Goal: Information Seeking & Learning: Learn about a topic

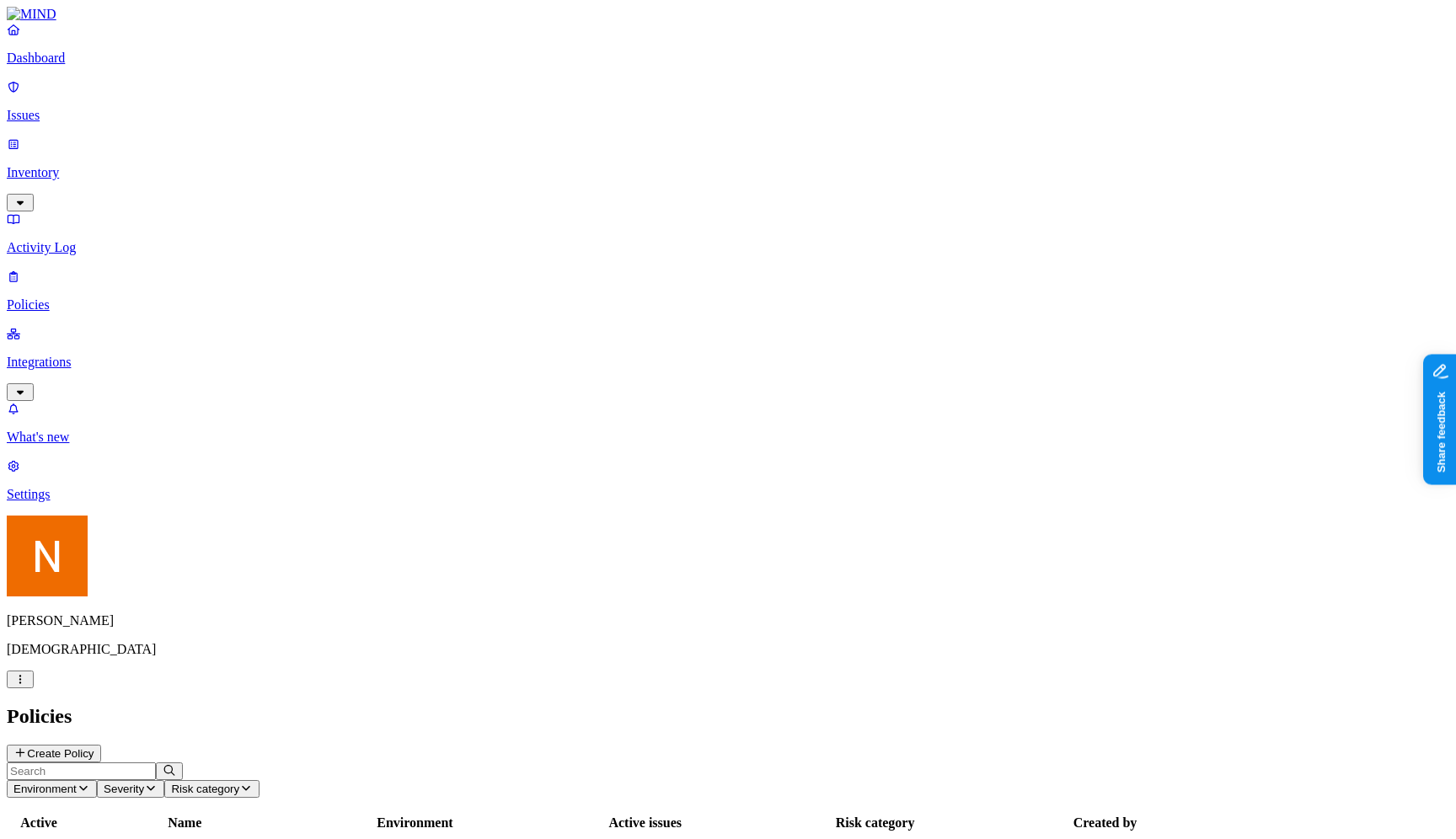
click at [365, 705] on header "Policies Create Policy" at bounding box center [728, 733] width 1443 height 57
click at [265, 705] on h2 "Policies" at bounding box center [728, 716] width 1443 height 23
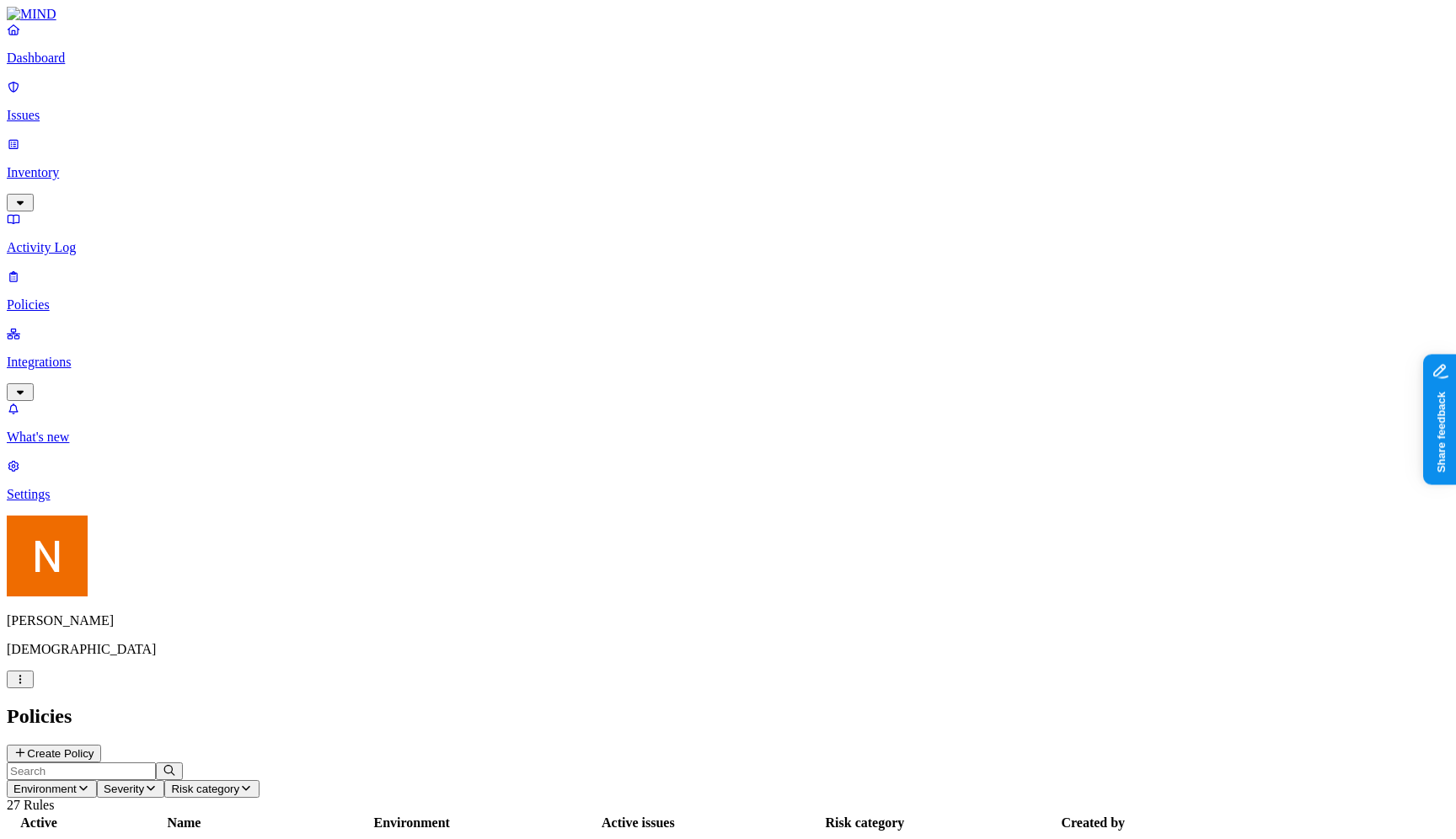
click at [265, 705] on h2 "Policies" at bounding box center [728, 716] width 1443 height 23
click at [247, 705] on h2 "Policies" at bounding box center [728, 716] width 1443 height 23
click at [130, 165] on p "Inventory" at bounding box center [728, 173] width 1443 height 15
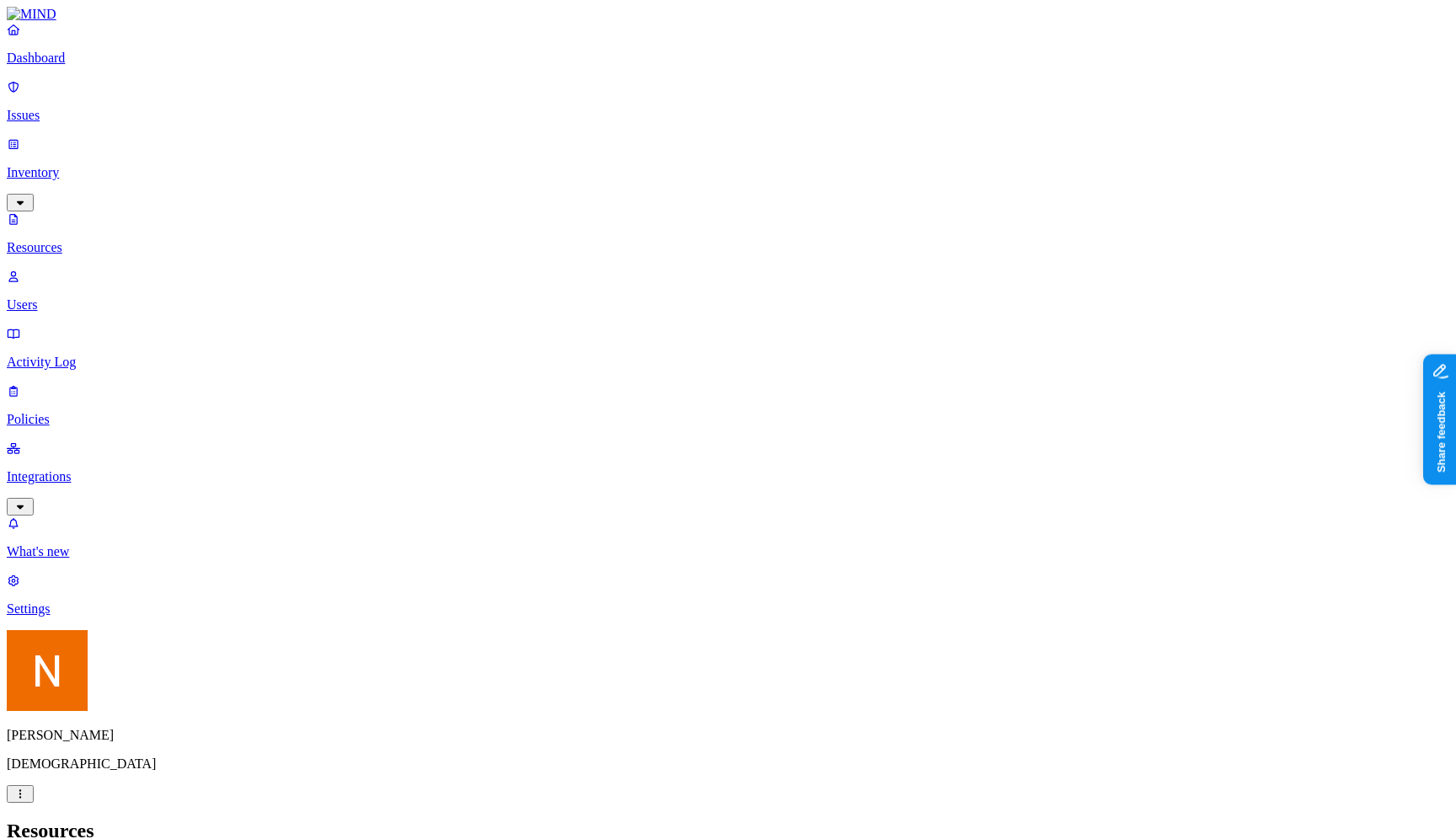
click at [104, 469] on p "Integrations" at bounding box center [728, 476] width 1443 height 15
click at [111, 429] on p "Cloud" at bounding box center [728, 437] width 1443 height 15
click at [128, 298] on p "Policies" at bounding box center [728, 305] width 1443 height 15
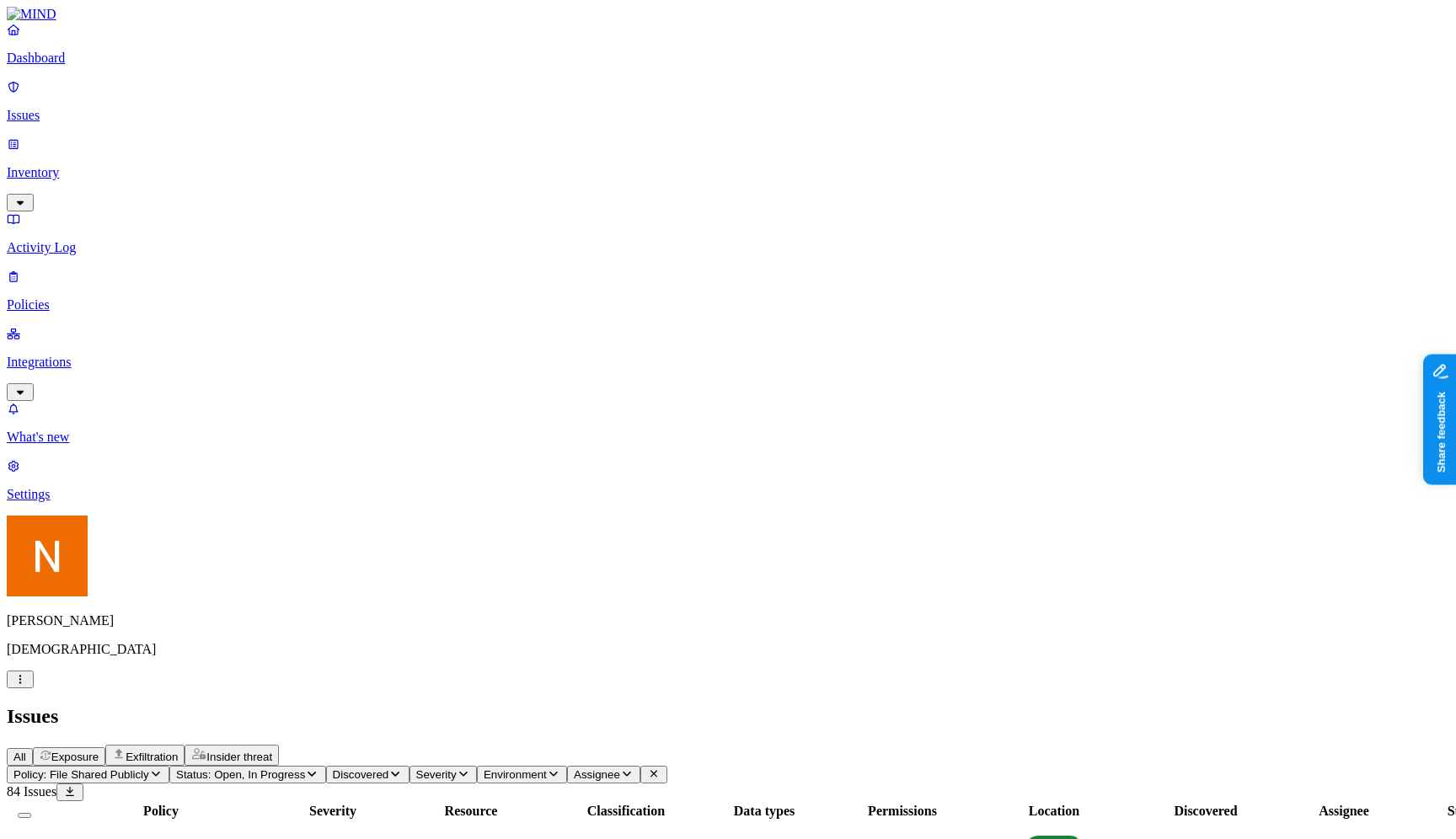
scroll to position [392, 0]
click at [413, 766] on header "Policy: File Shared Publicly Status: Open, In Progress Discovered Severity Envi…" at bounding box center [728, 784] width 1443 height 36
click at [305, 769] on span "Status: Open, In Progress" at bounding box center [240, 774] width 129 height 12
click at [399, 253] on button "button" at bounding box center [405, 255] width 13 height 5
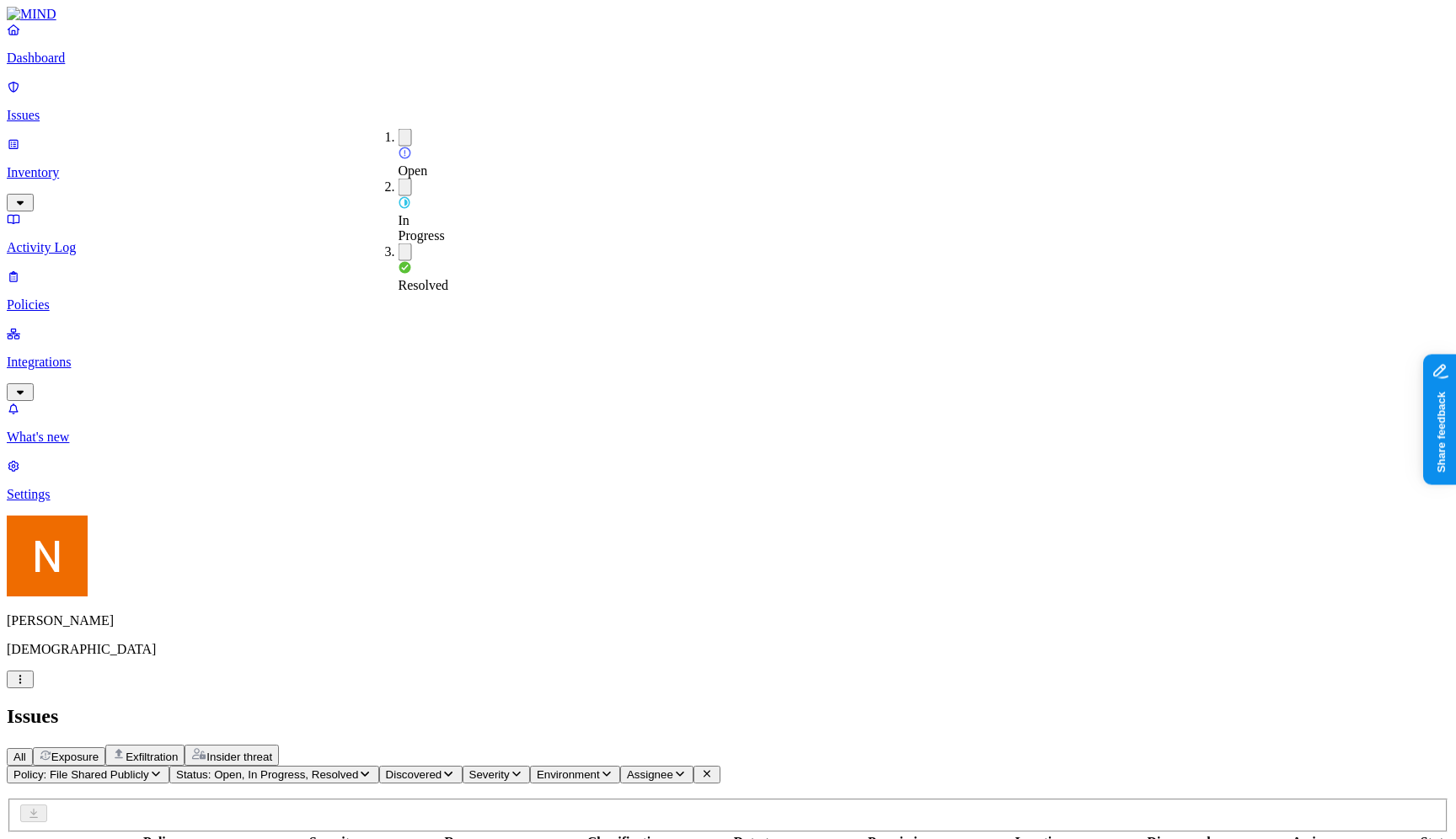
scroll to position [361, 0]
click at [399, 179] on button "button" at bounding box center [405, 187] width 13 height 18
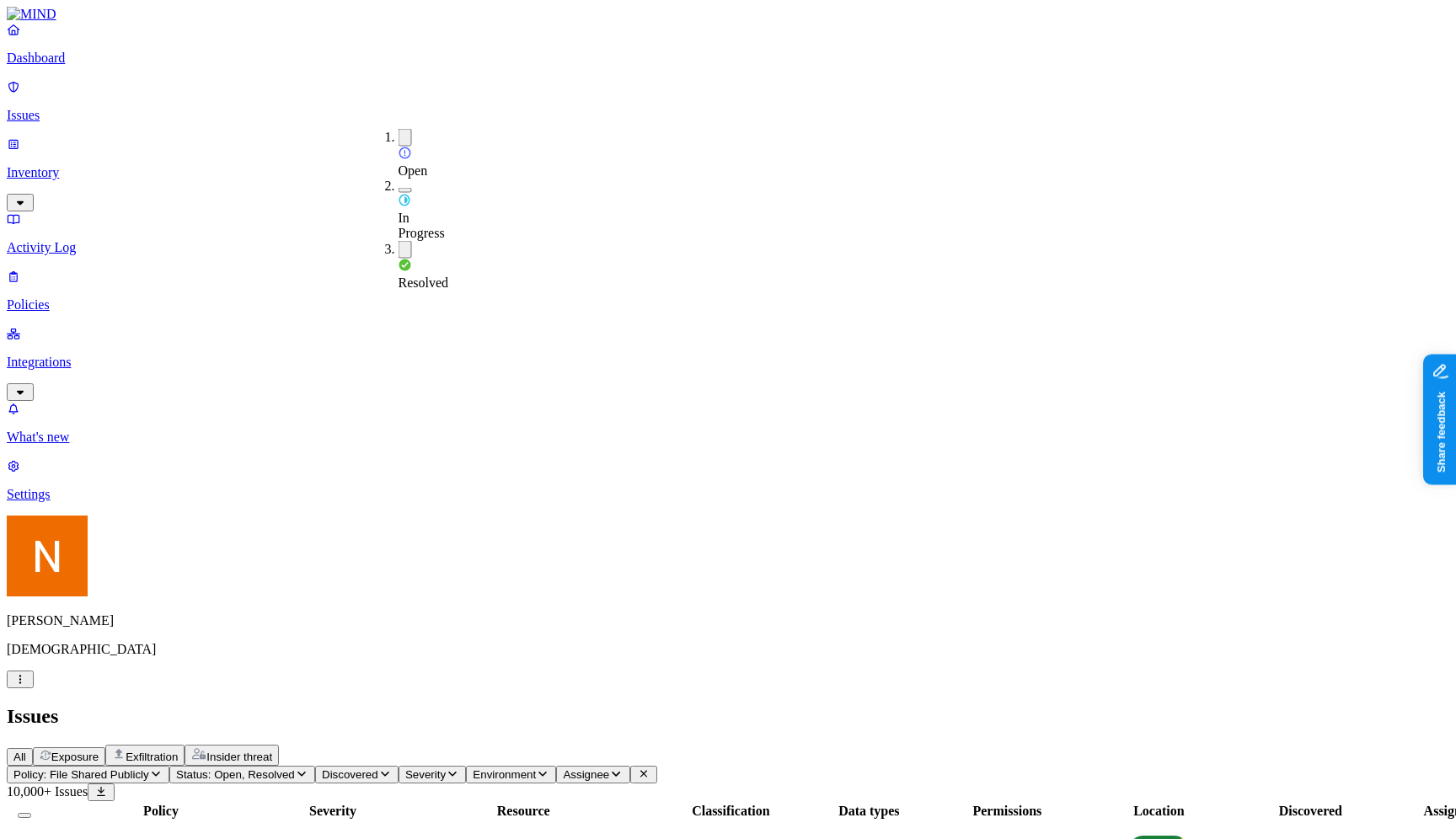
click at [399, 134] on button "button" at bounding box center [405, 137] width 13 height 18
click at [676, 705] on div "Issues" at bounding box center [728, 716] width 1443 height 23
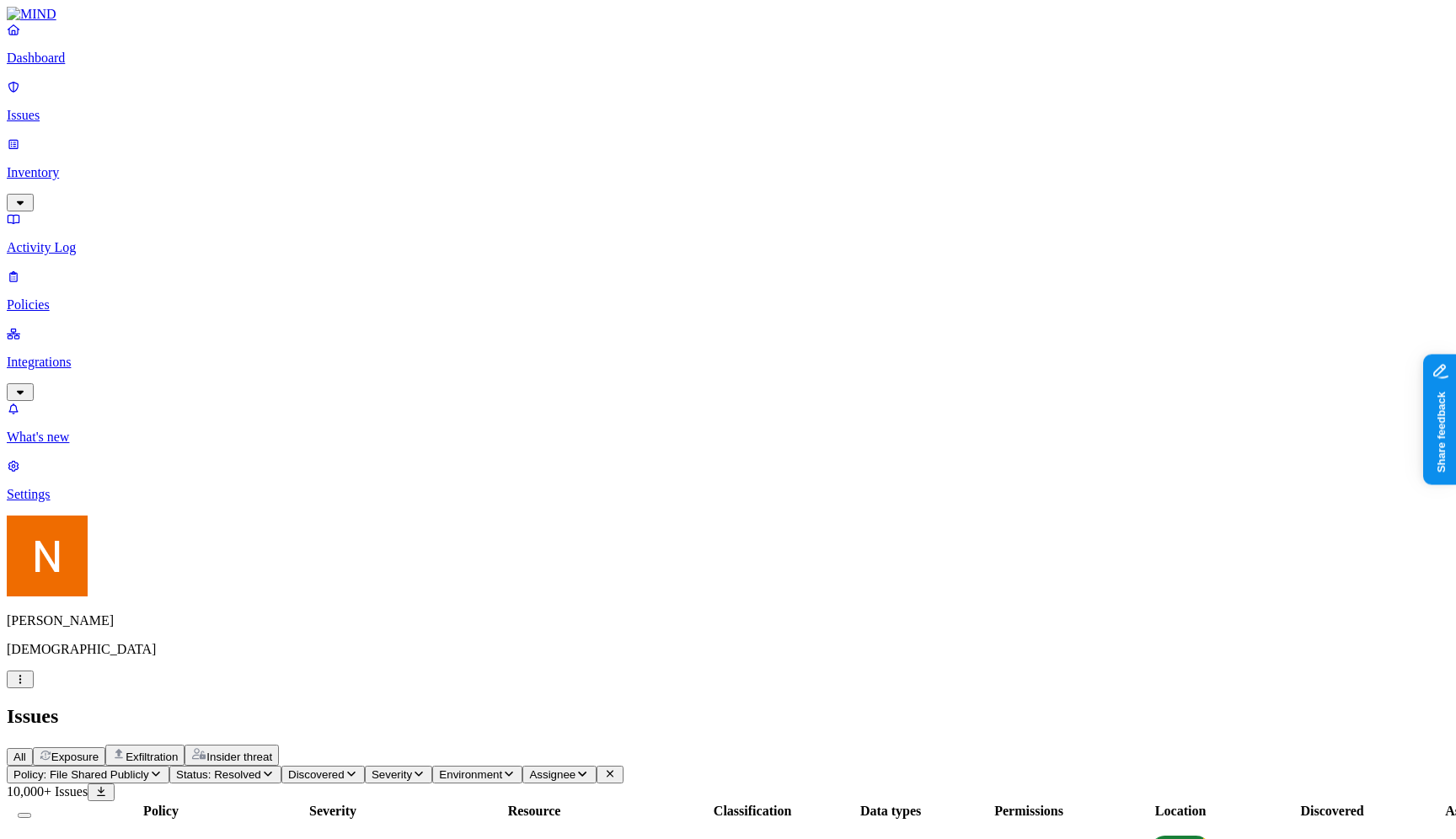
click at [34, 689] on button "button" at bounding box center [20, 679] width 27 height 18
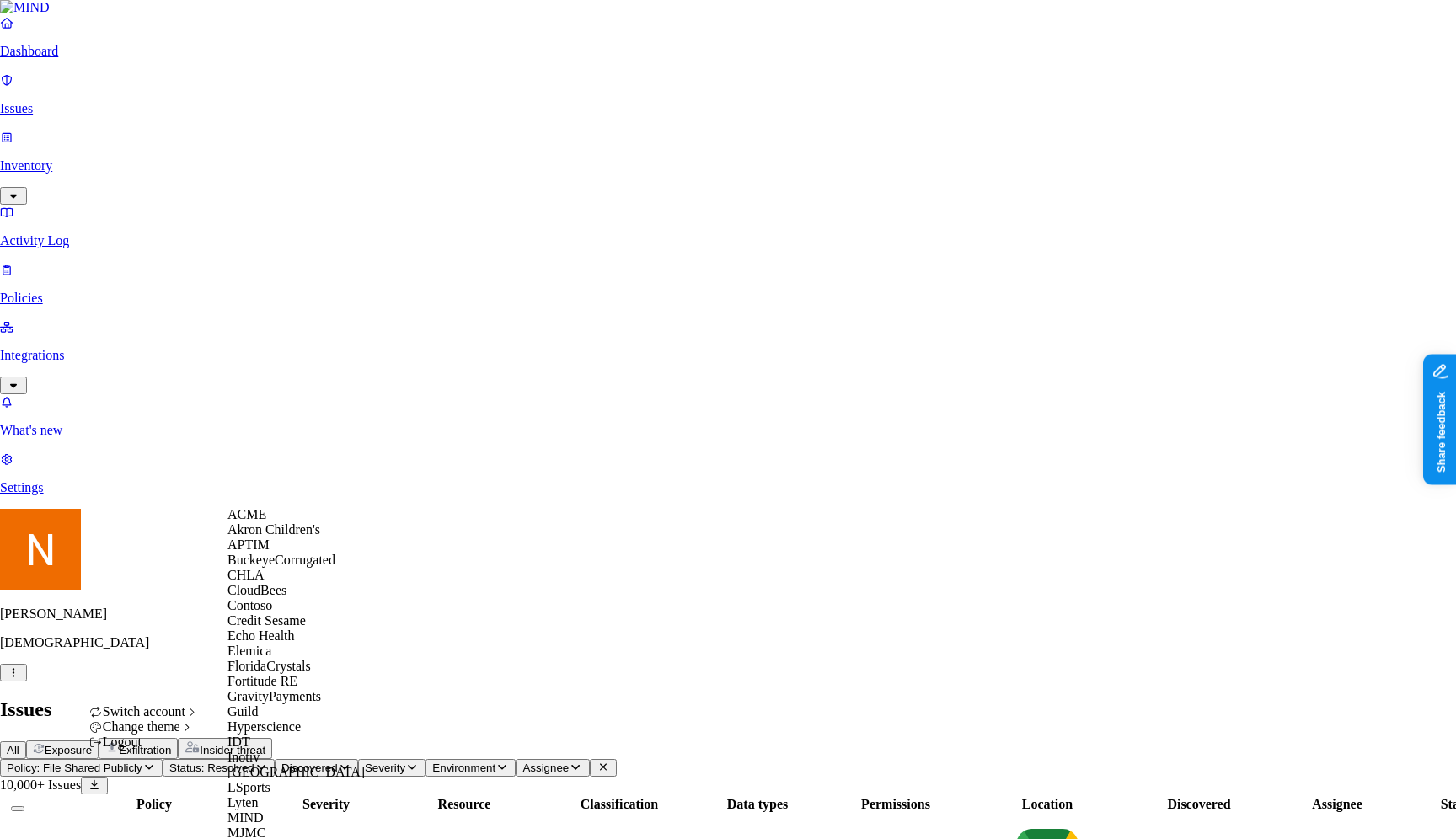
click at [331, 522] on div "ACME" at bounding box center [309, 515] width 164 height 15
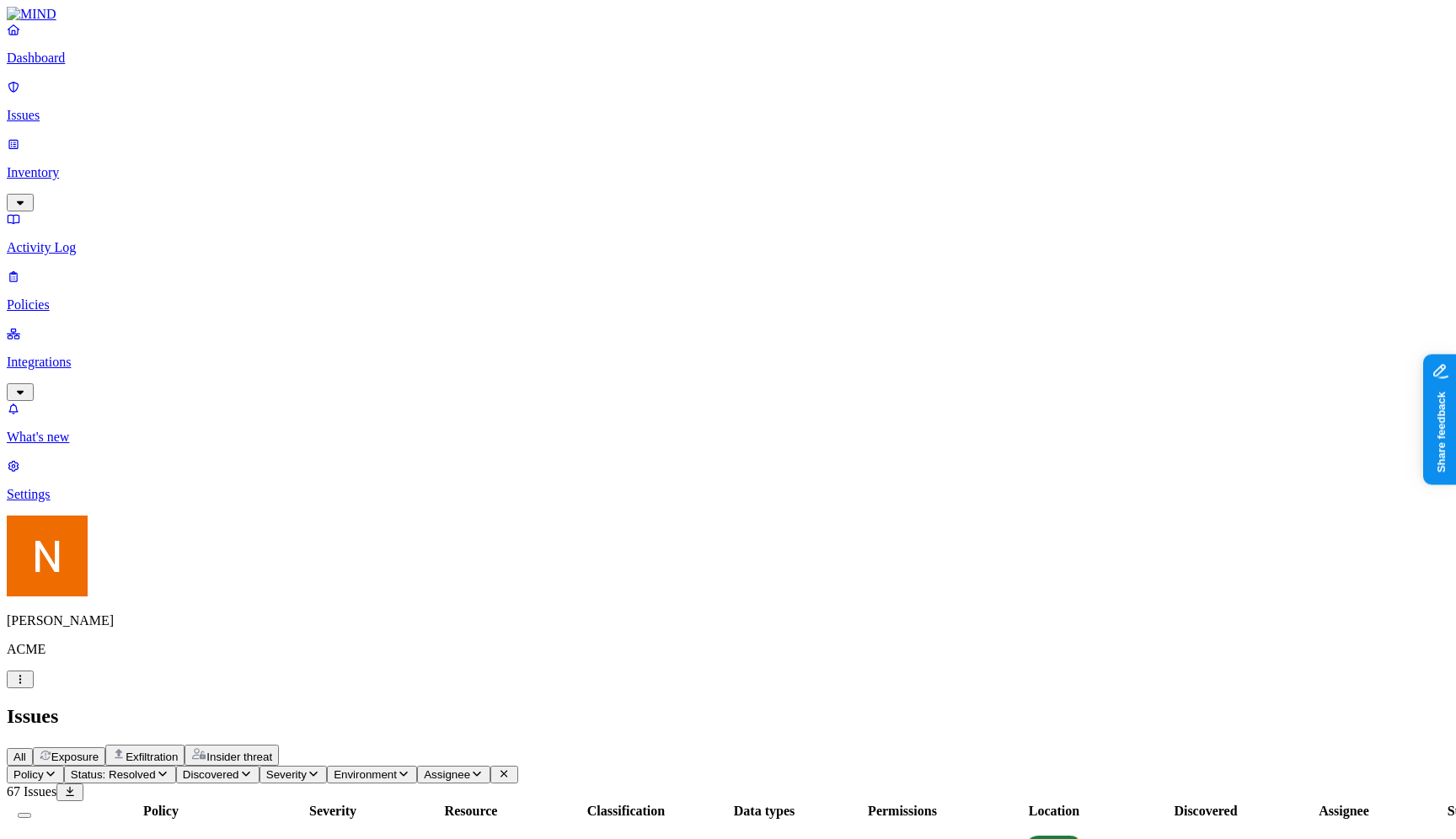
scroll to position [349, 0]
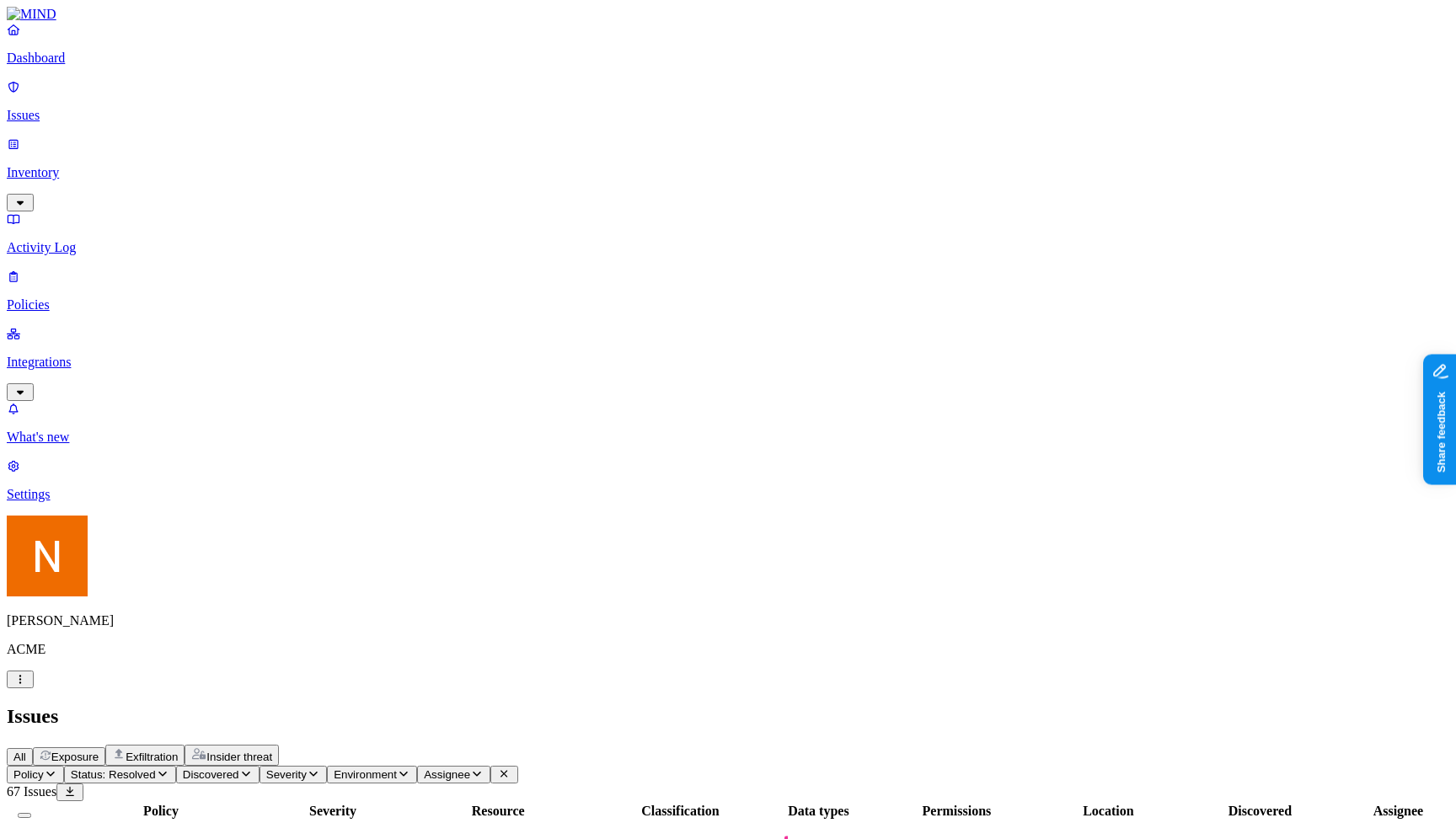
scroll to position [392, 0]
click at [156, 769] on span "Status: Resolved" at bounding box center [113, 774] width 86 height 12
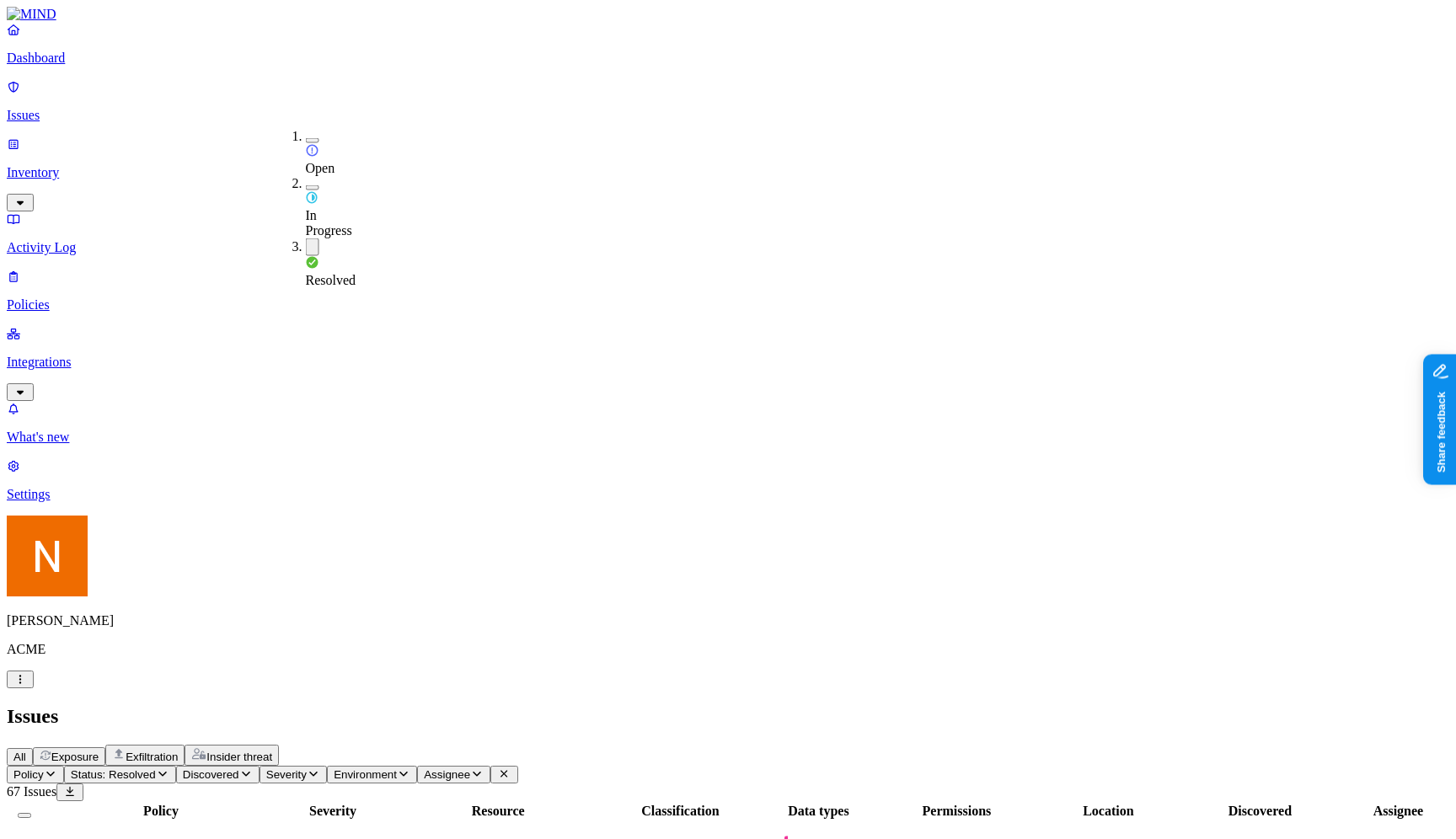
click at [510, 769] on icon at bounding box center [504, 774] width 13 height 11
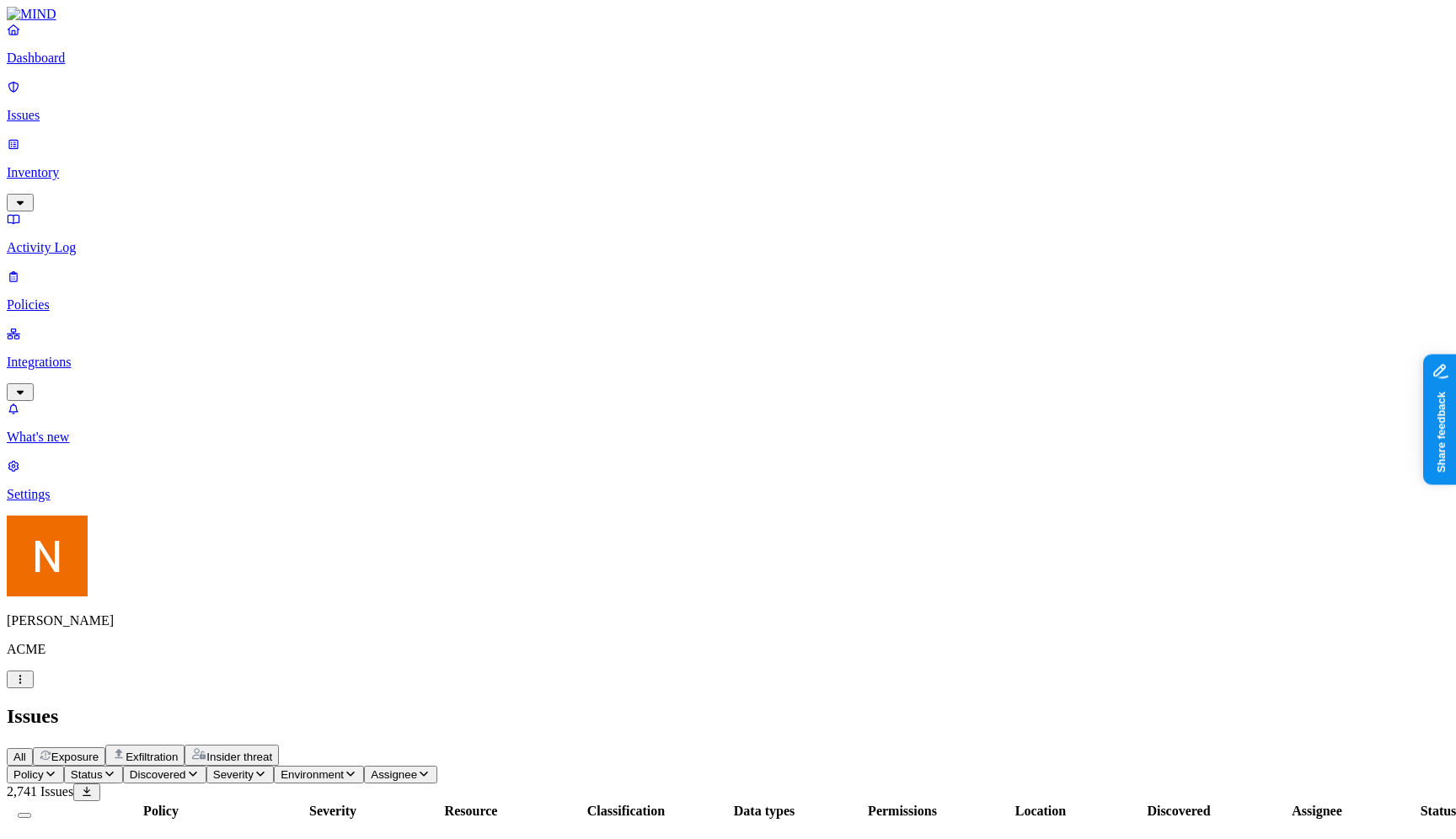
scroll to position [392, 0]
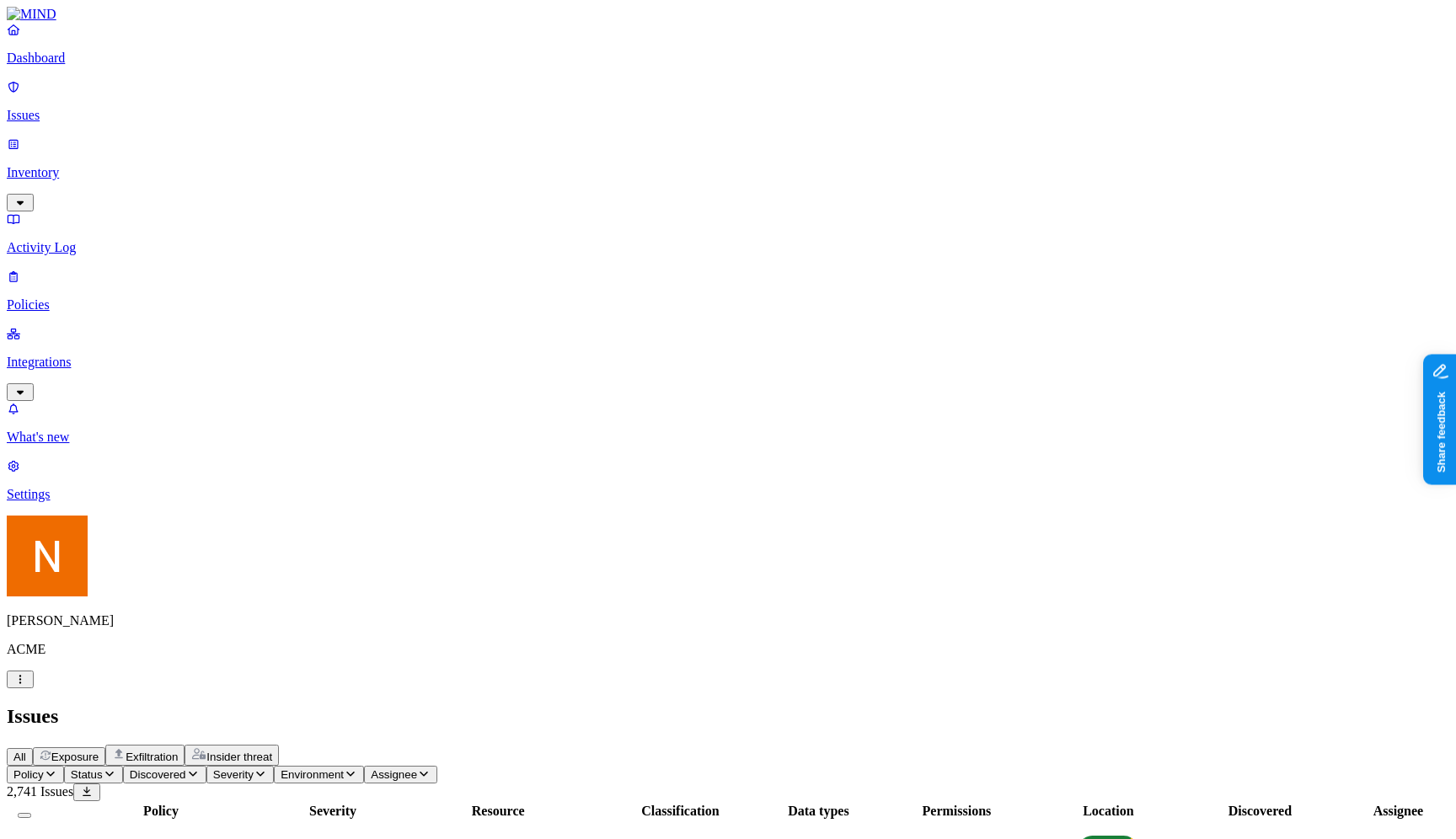
click at [779, 766] on header "Policy Status Discovered Severity Environment Assignee 2,741 Issues" at bounding box center [728, 784] width 1443 height 36
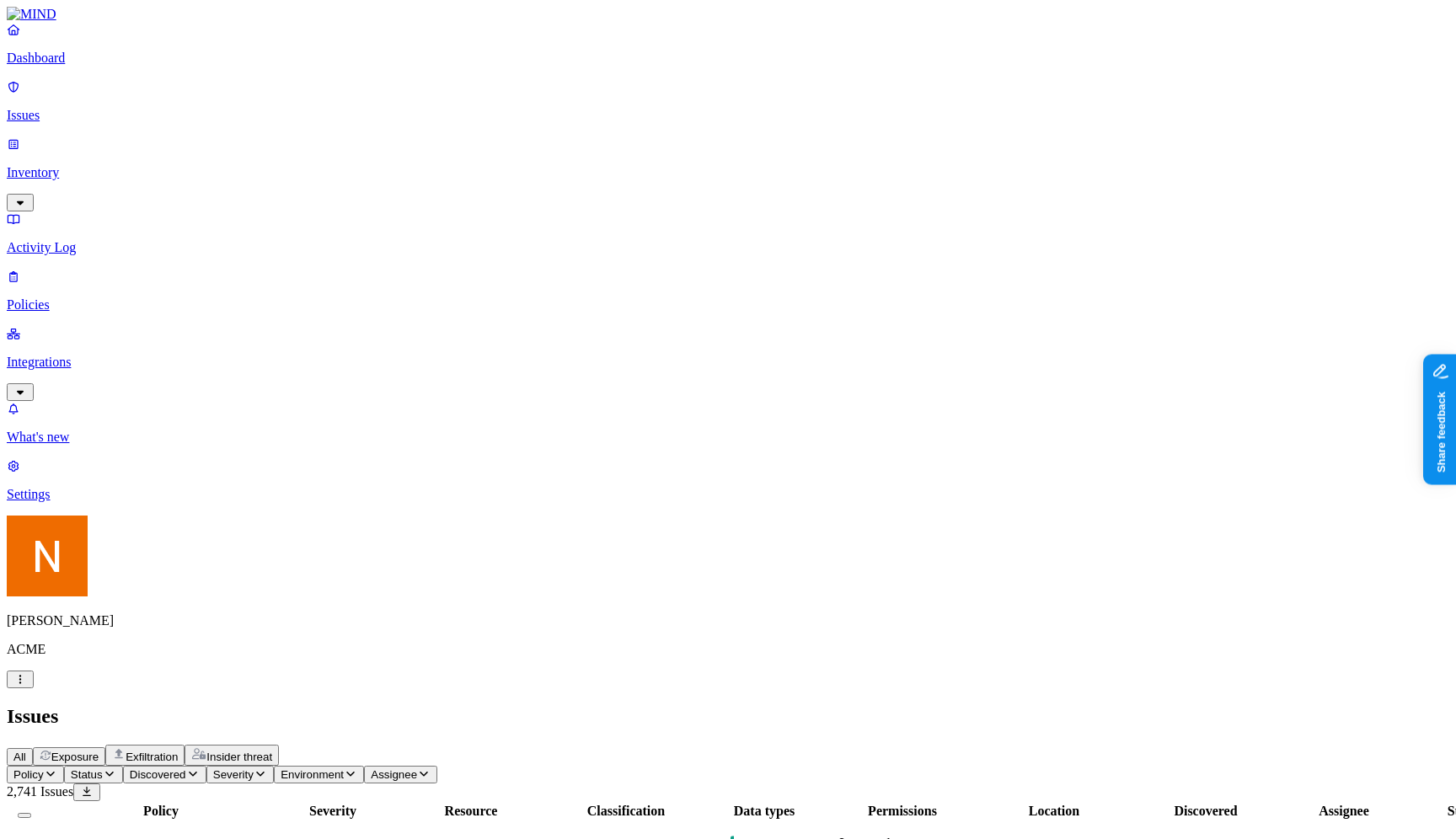
click at [26, 751] on span "All" at bounding box center [19, 756] width 12 height 12
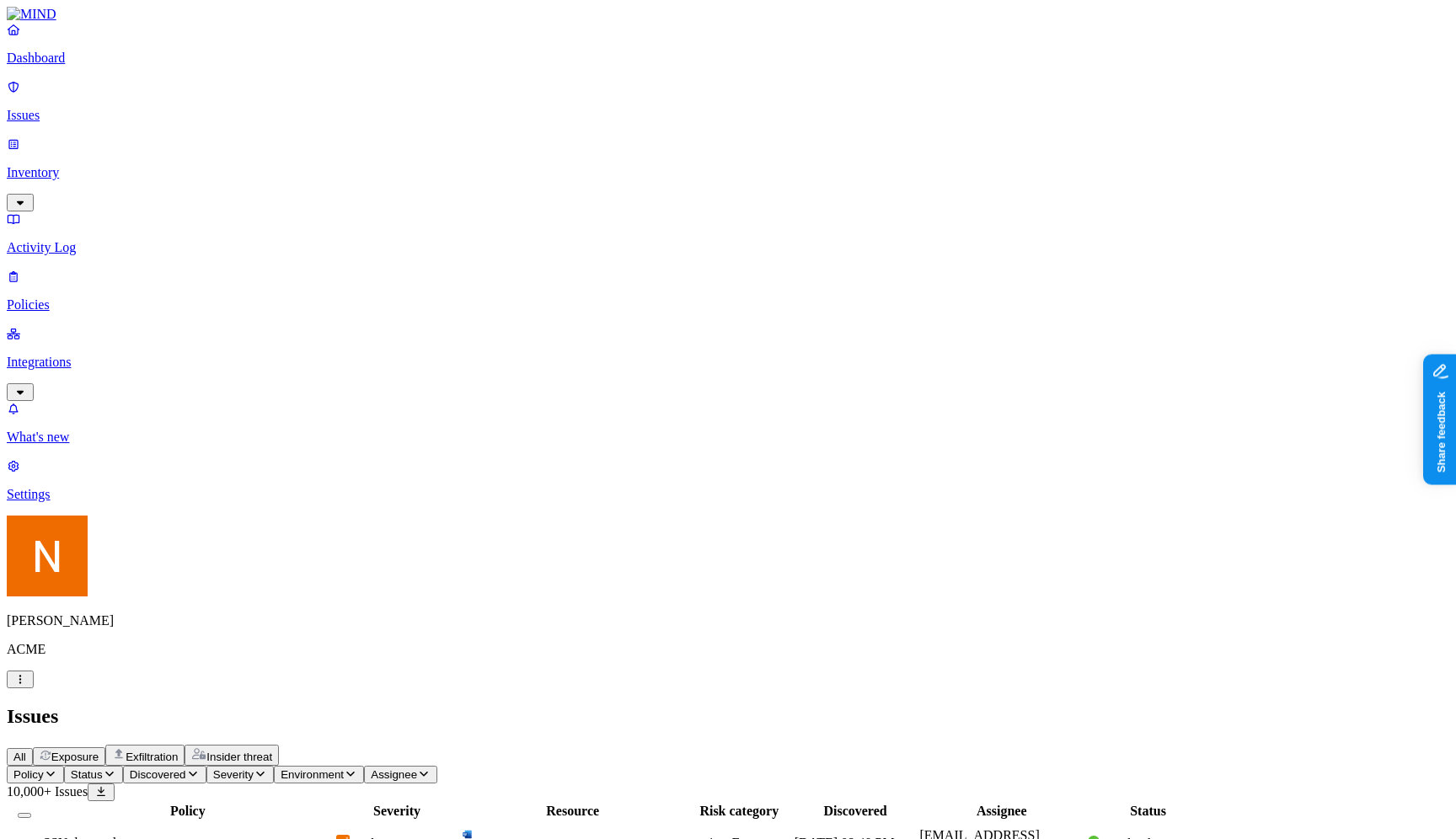
click at [94, 326] on link "Integrations" at bounding box center [728, 362] width 1443 height 72
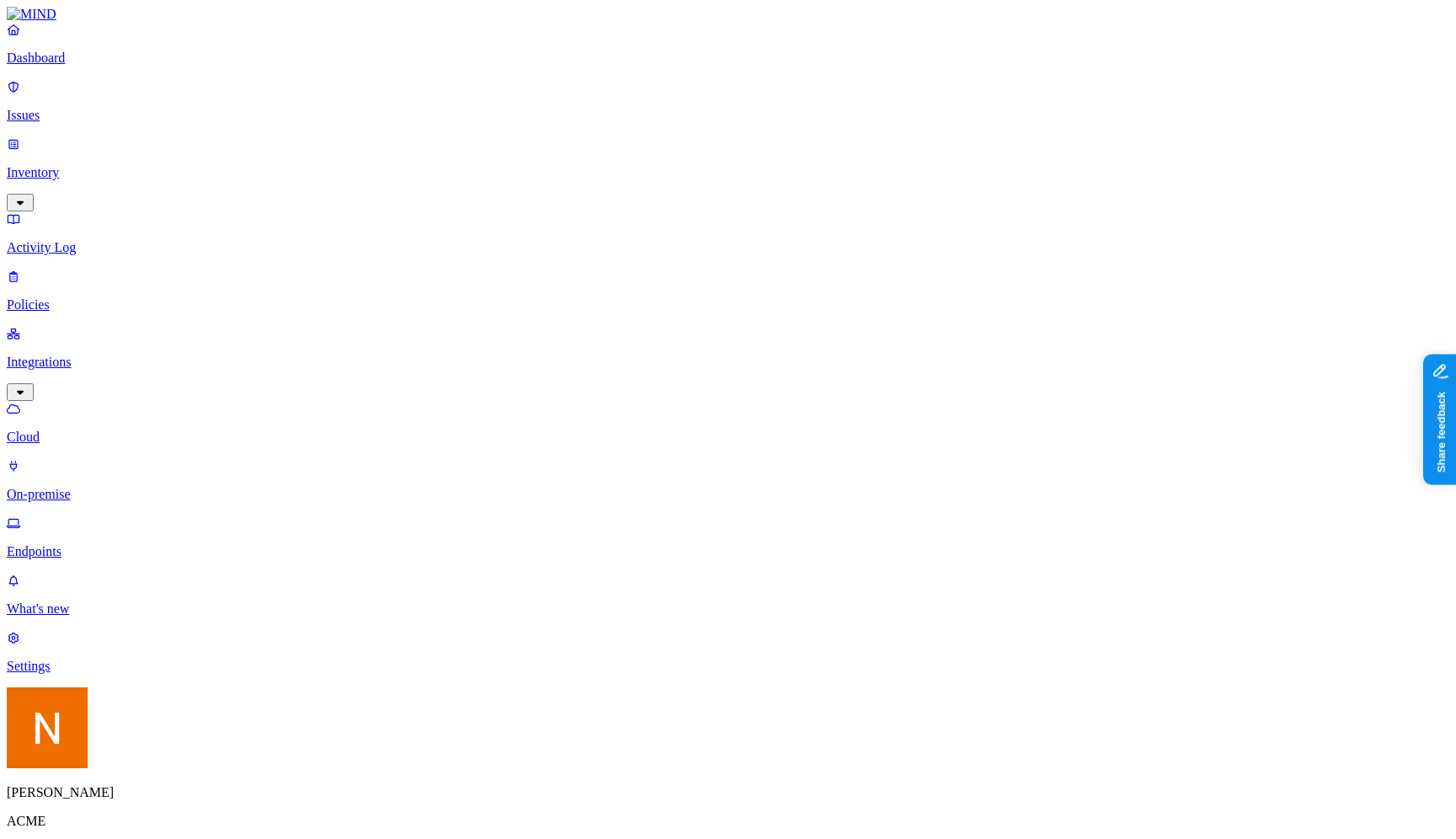
click at [115, 298] on p "Policies" at bounding box center [728, 305] width 1443 height 15
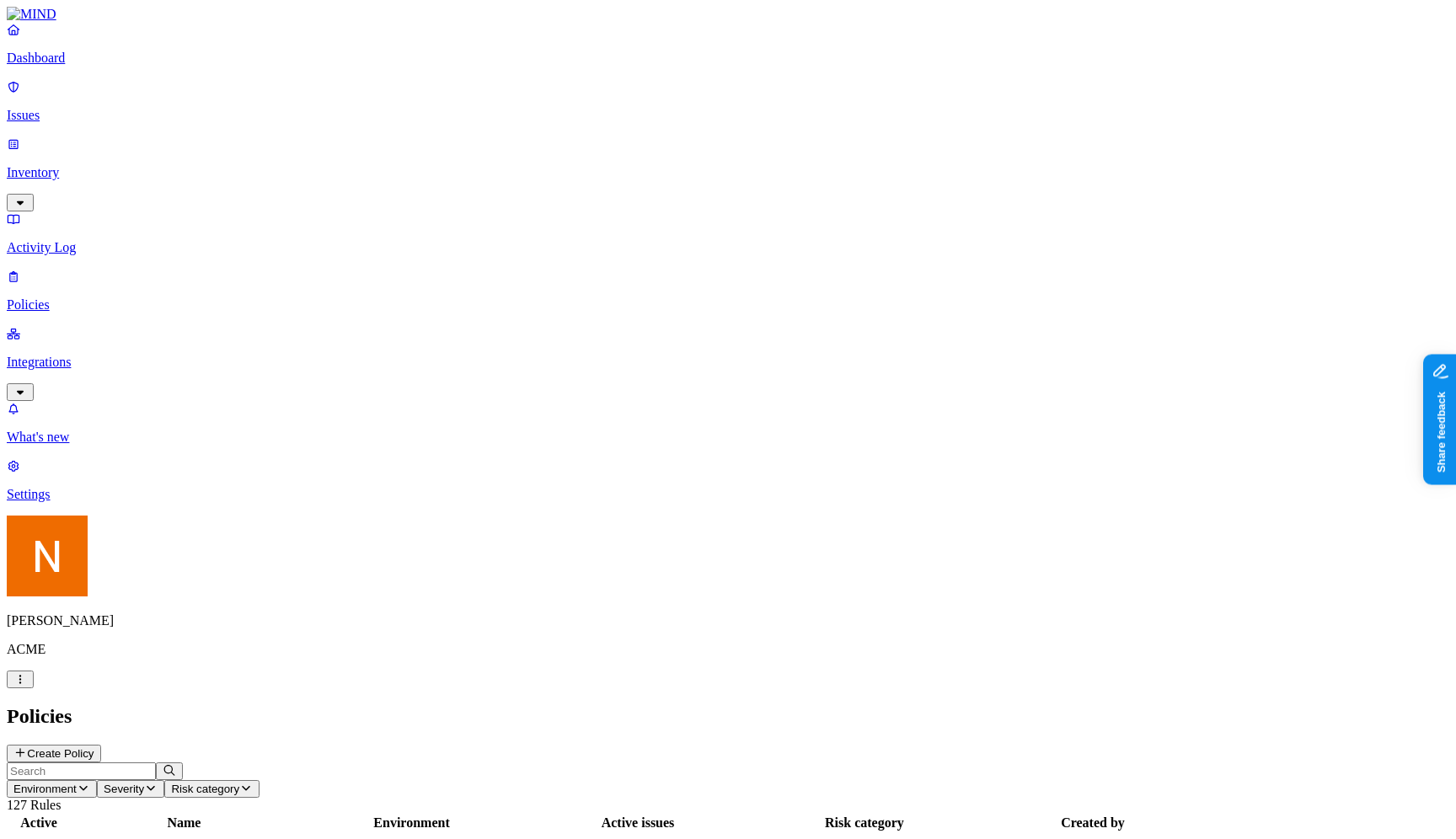
scroll to position [139, 0]
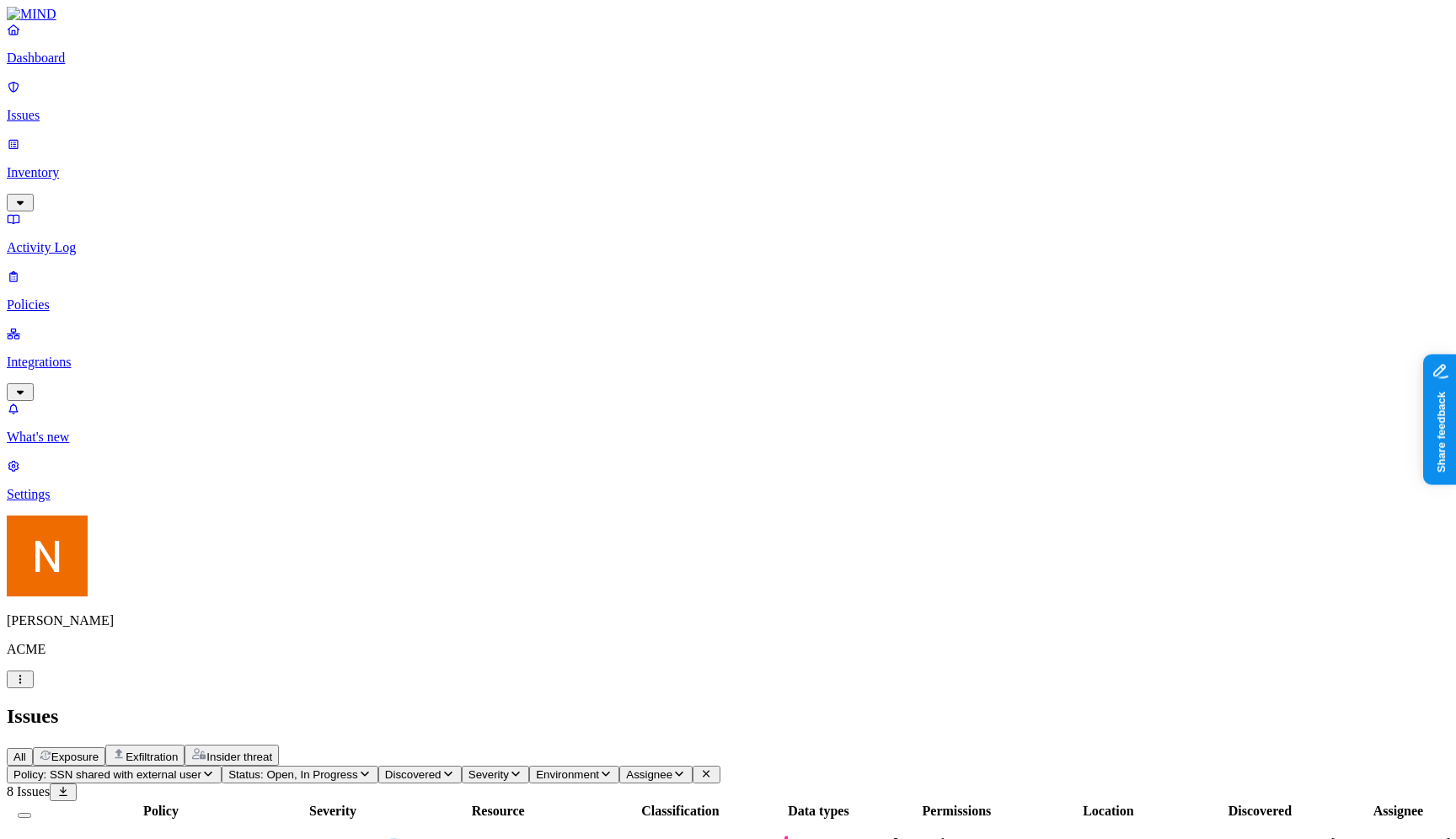
scroll to position [438, 0]
click at [357, 769] on span "Status: Open, In Progress" at bounding box center [292, 774] width 129 height 12
click at [445, 253] on button "button" at bounding box center [451, 255] width 13 height 5
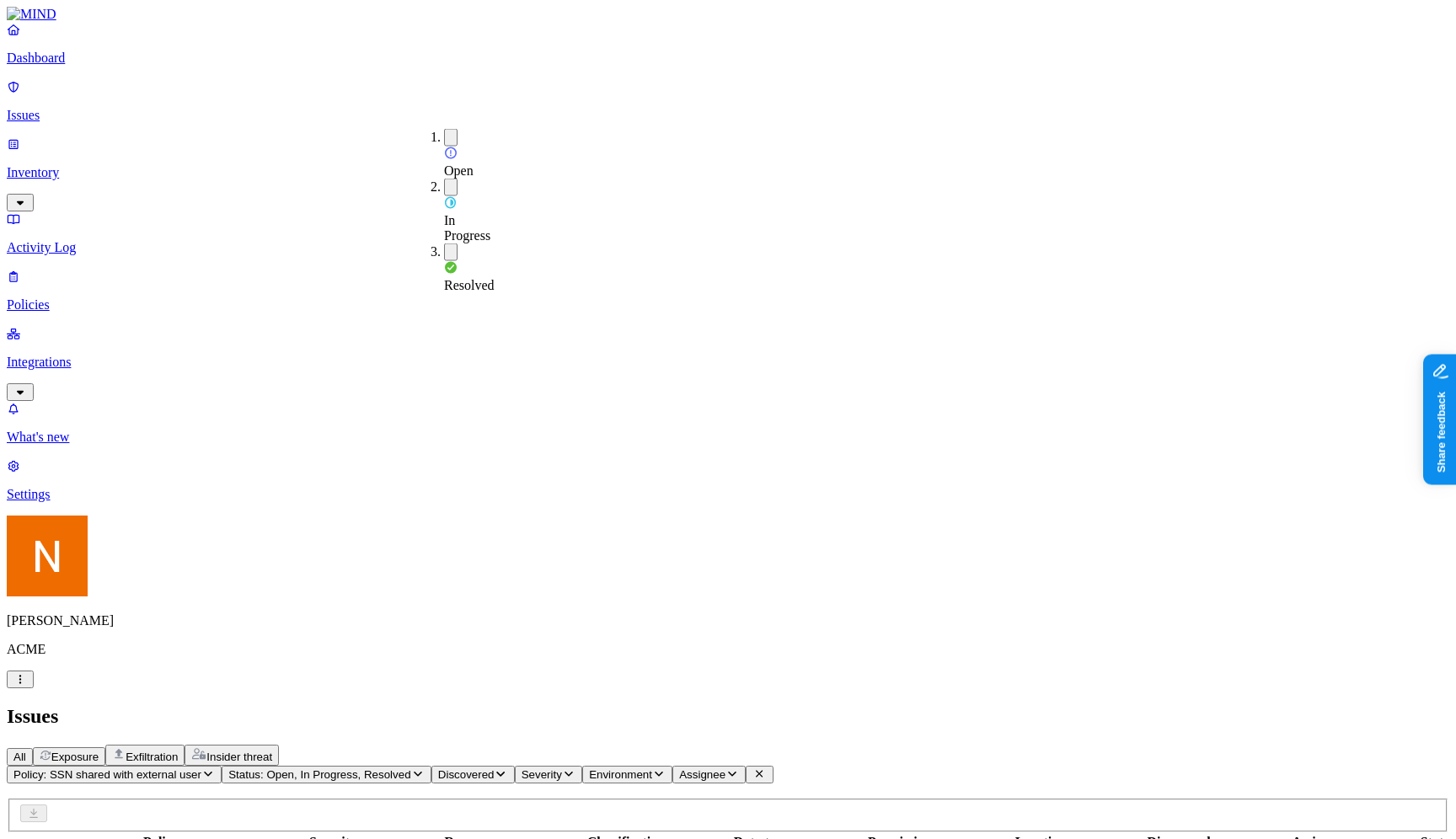
click at [445, 179] on div "In Progress" at bounding box center [445, 210] width 0 height 65
click at [445, 134] on button "button" at bounding box center [451, 137] width 13 height 18
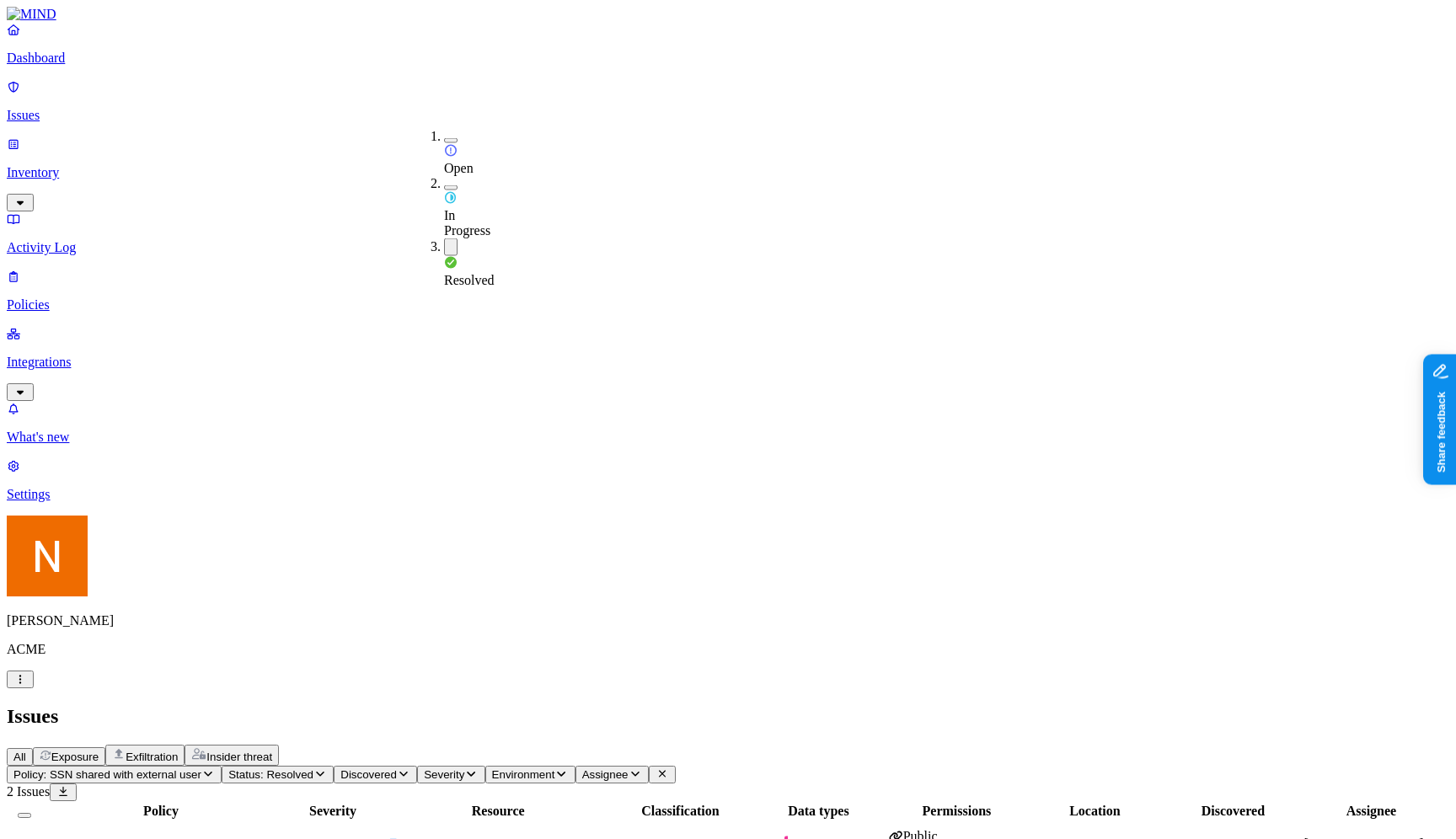
click at [610, 745] on div "All Exposure Exfiltration Insider threat" at bounding box center [728, 755] width 1443 height 21
click at [384, 821] on td "High" at bounding box center [332, 851] width 102 height 61
click at [201, 769] on span "Policy: SSN shared with external user" at bounding box center [107, 774] width 188 height 12
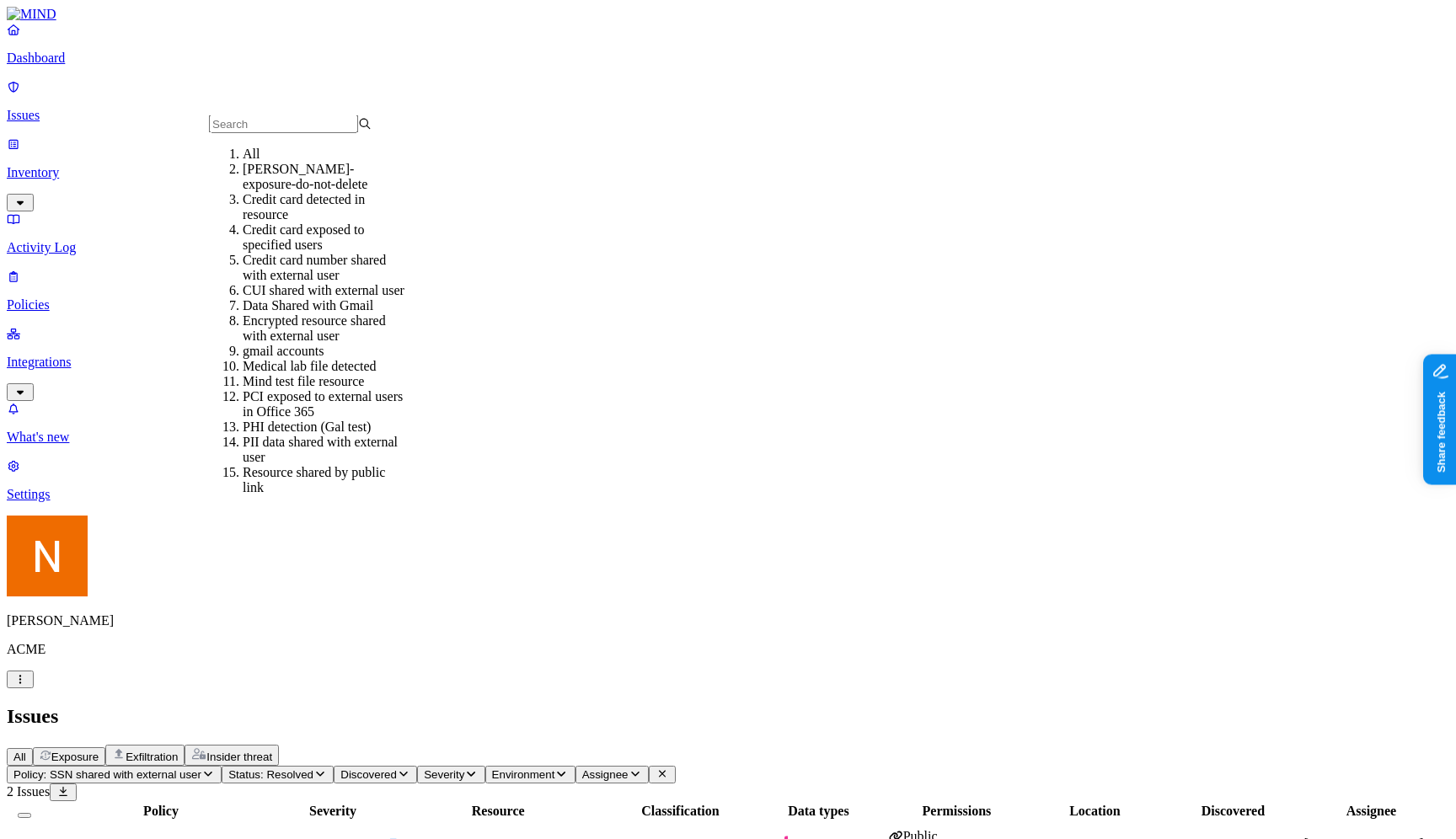
click at [361, 192] on div "avigail-exposure-do-not-delete" at bounding box center [323, 177] width 163 height 30
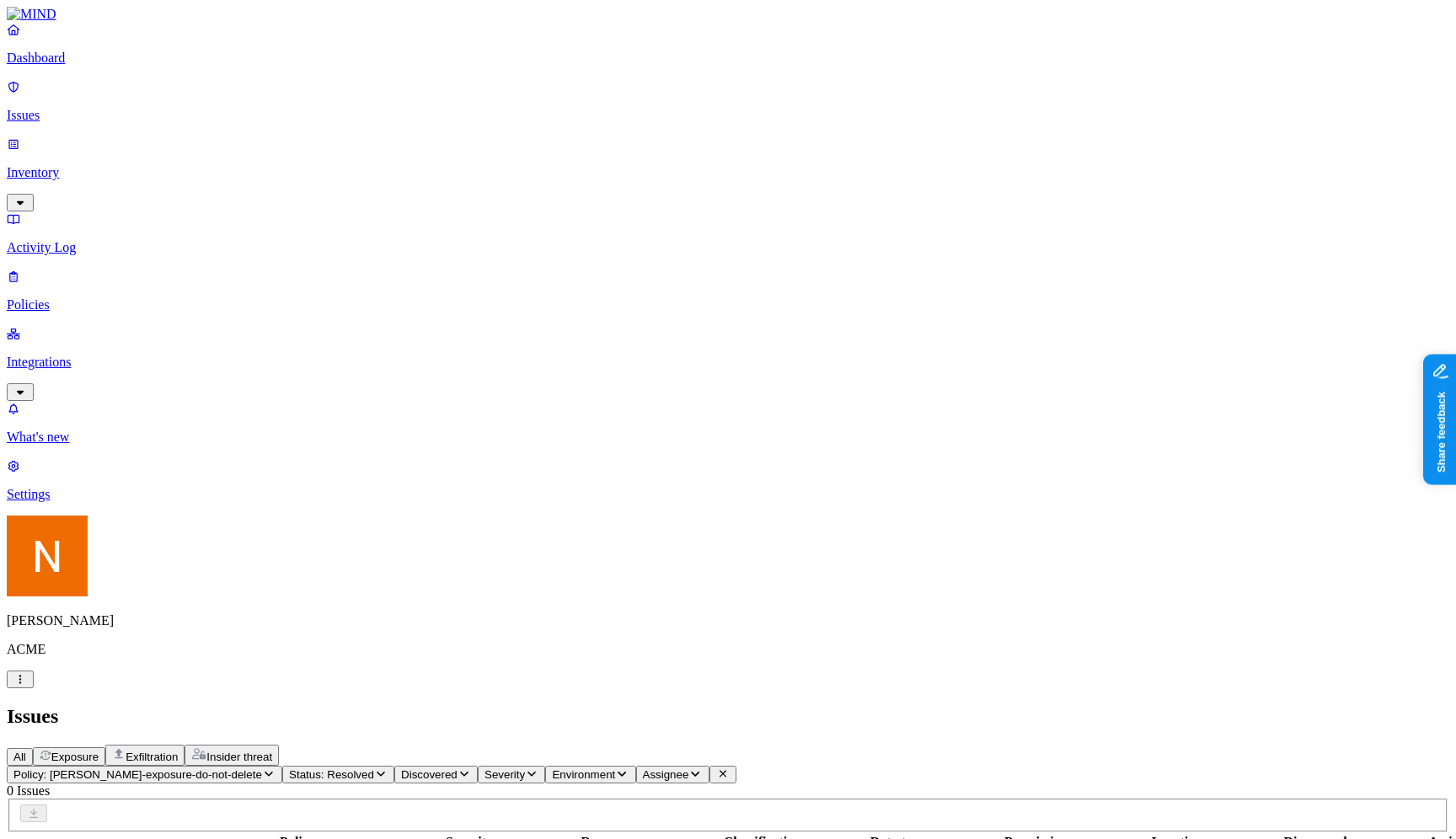
click at [262, 769] on span "Policy: avigail-exposure-do-not-delete" at bounding box center [137, 774] width 249 height 12
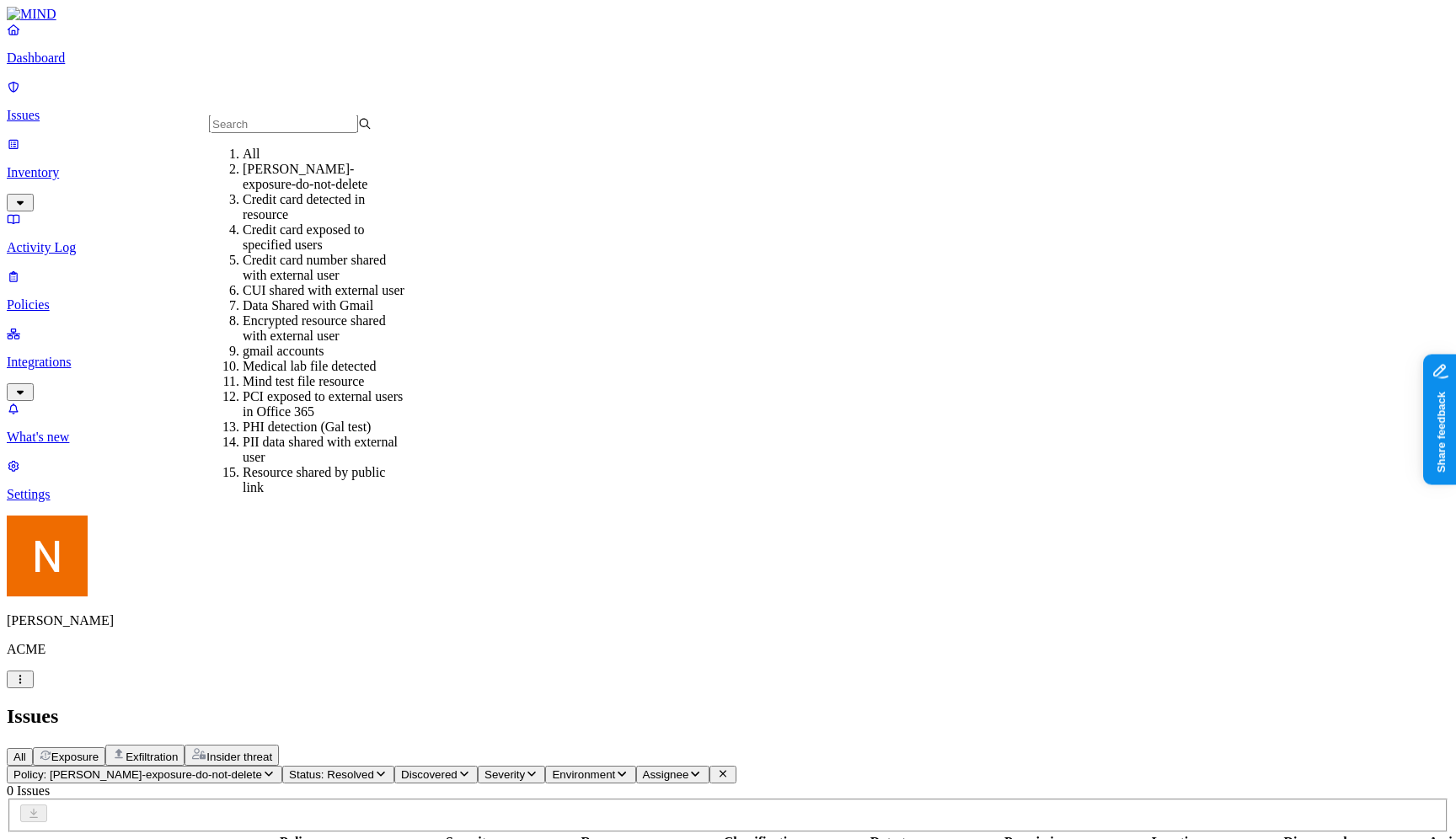
click at [330, 239] on div "Credit card exposed to specified users" at bounding box center [323, 238] width 163 height 30
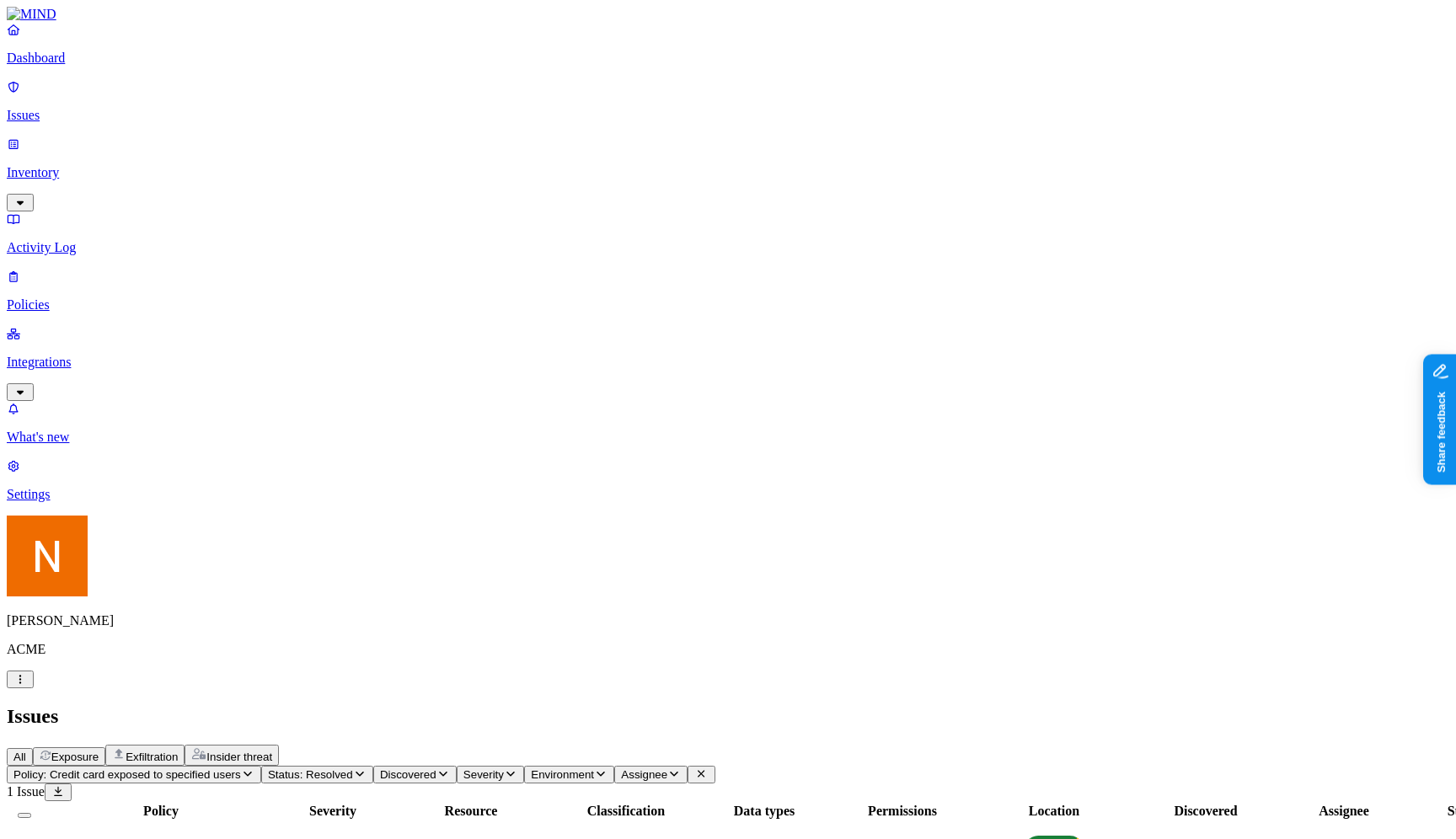
click at [241, 769] on span "Policy: Credit card exposed to specified users" at bounding box center [127, 774] width 227 height 12
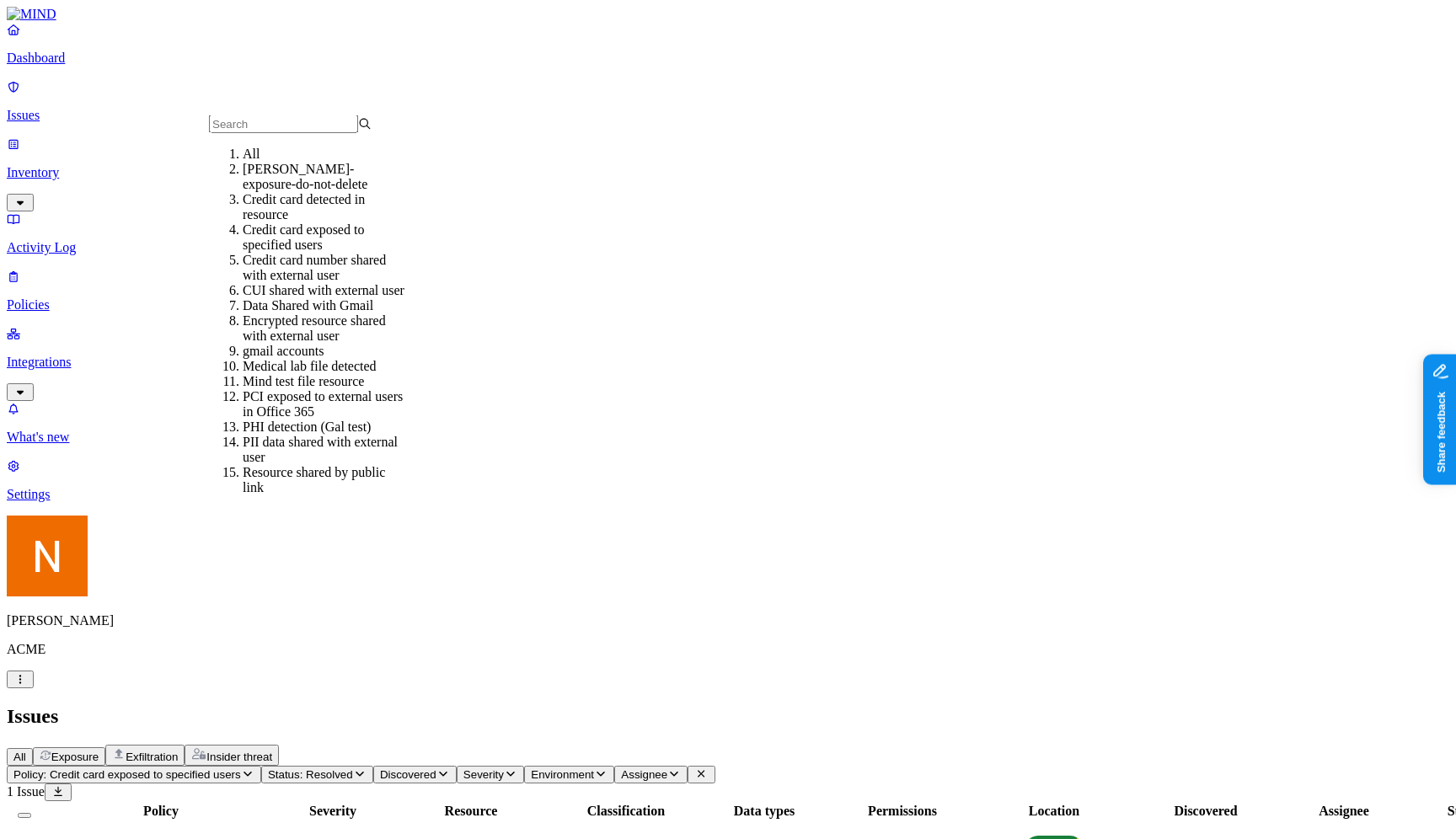
click at [354, 314] on div "Data Shared with Gmail" at bounding box center [323, 305] width 163 height 15
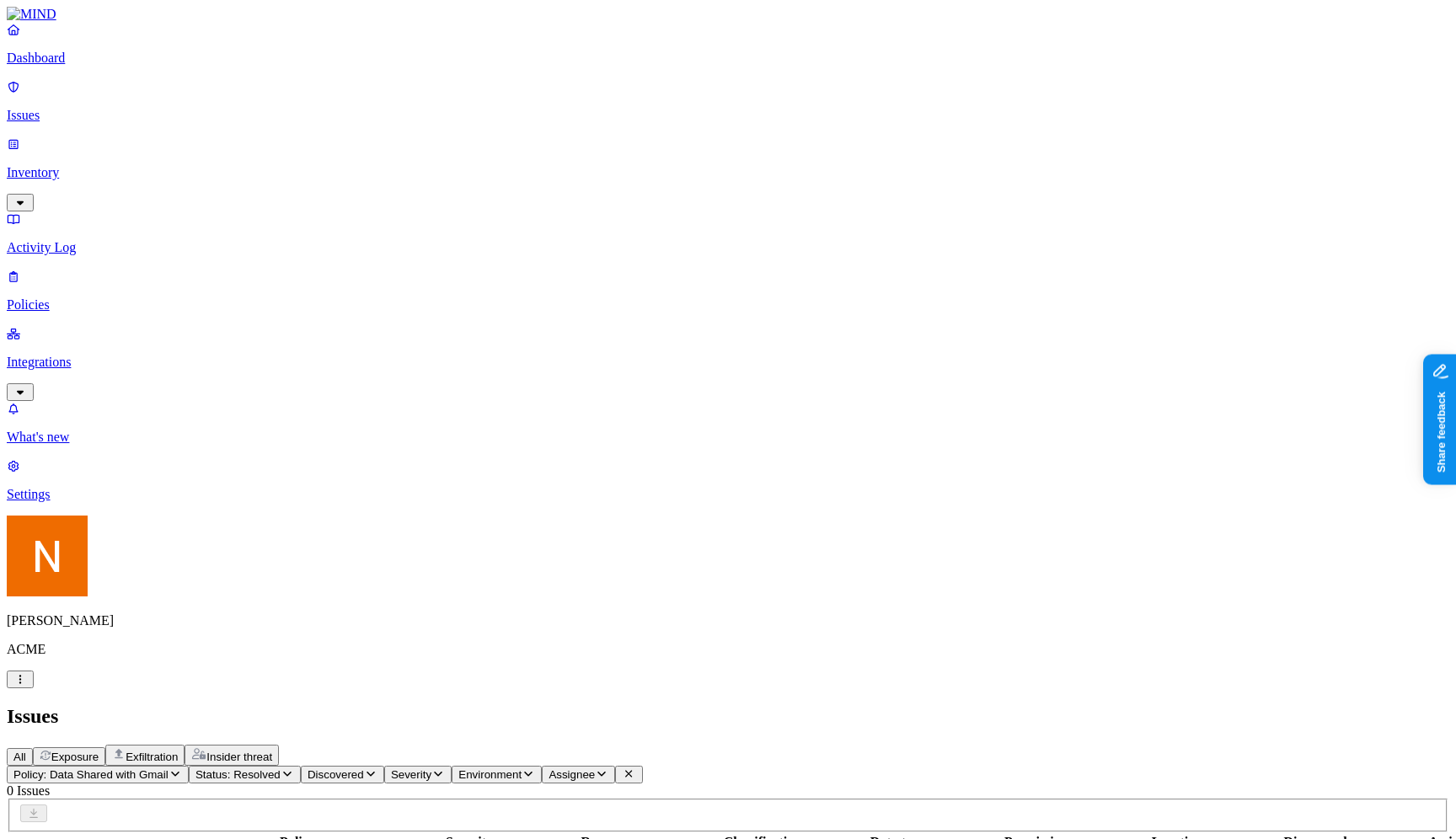
click at [168, 769] on span "Policy: Data Shared with Gmail" at bounding box center [90, 774] width 155 height 12
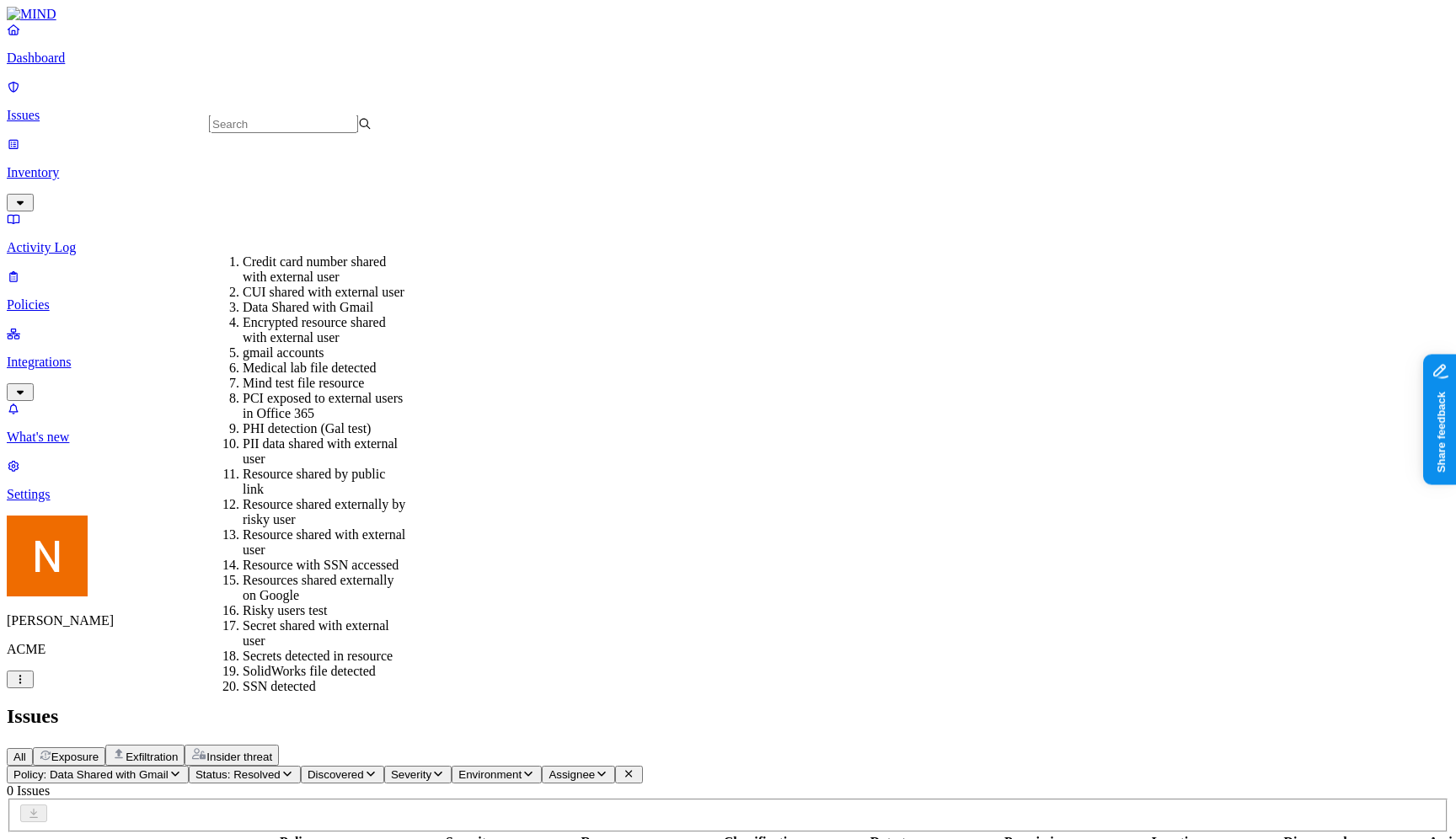
scroll to position [246, 0]
click at [321, 436] on div "PII data shared with external user" at bounding box center [323, 451] width 163 height 30
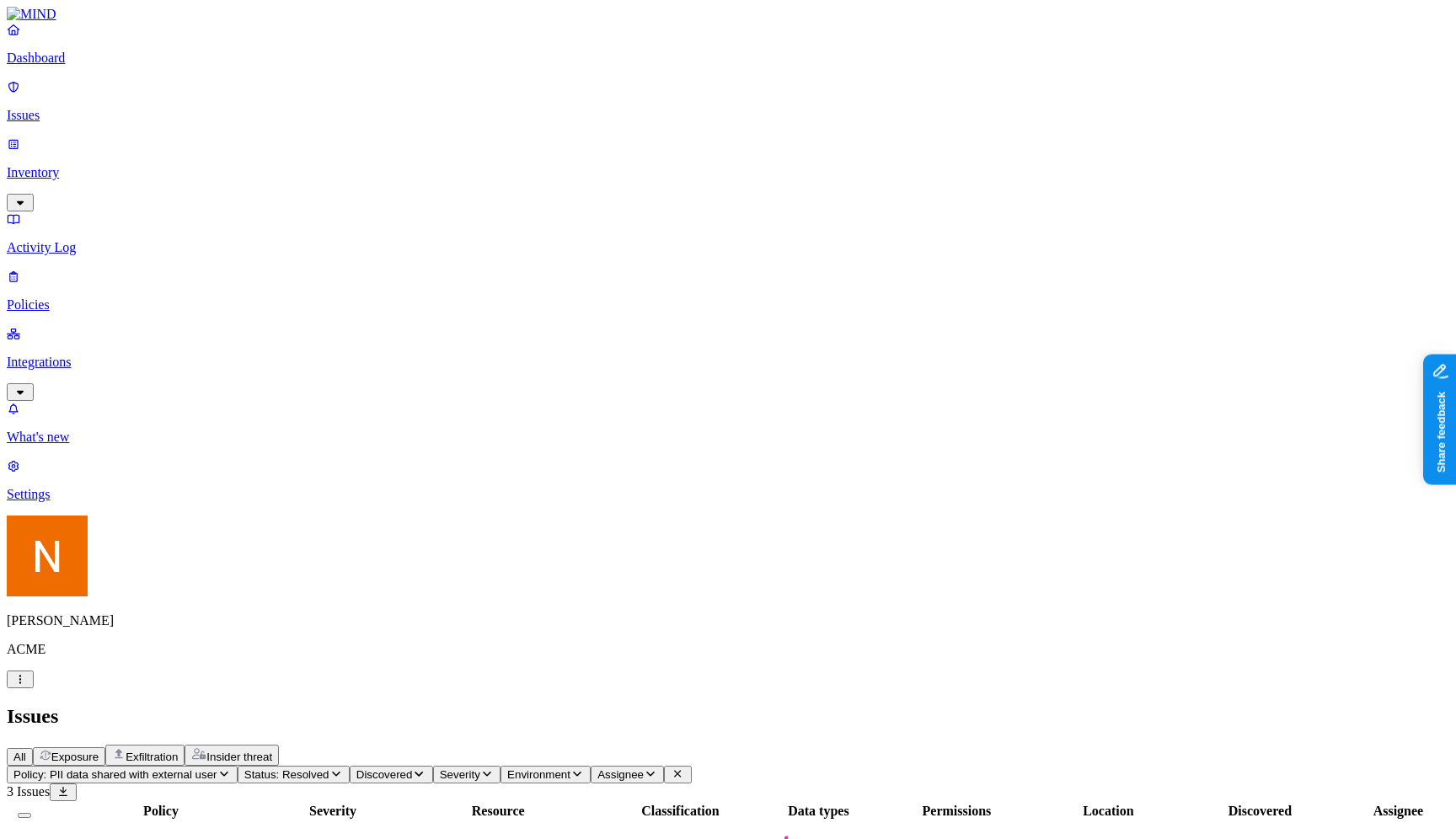
click at [217, 769] on span "Policy: PII data shared with external user" at bounding box center [115, 774] width 204 height 12
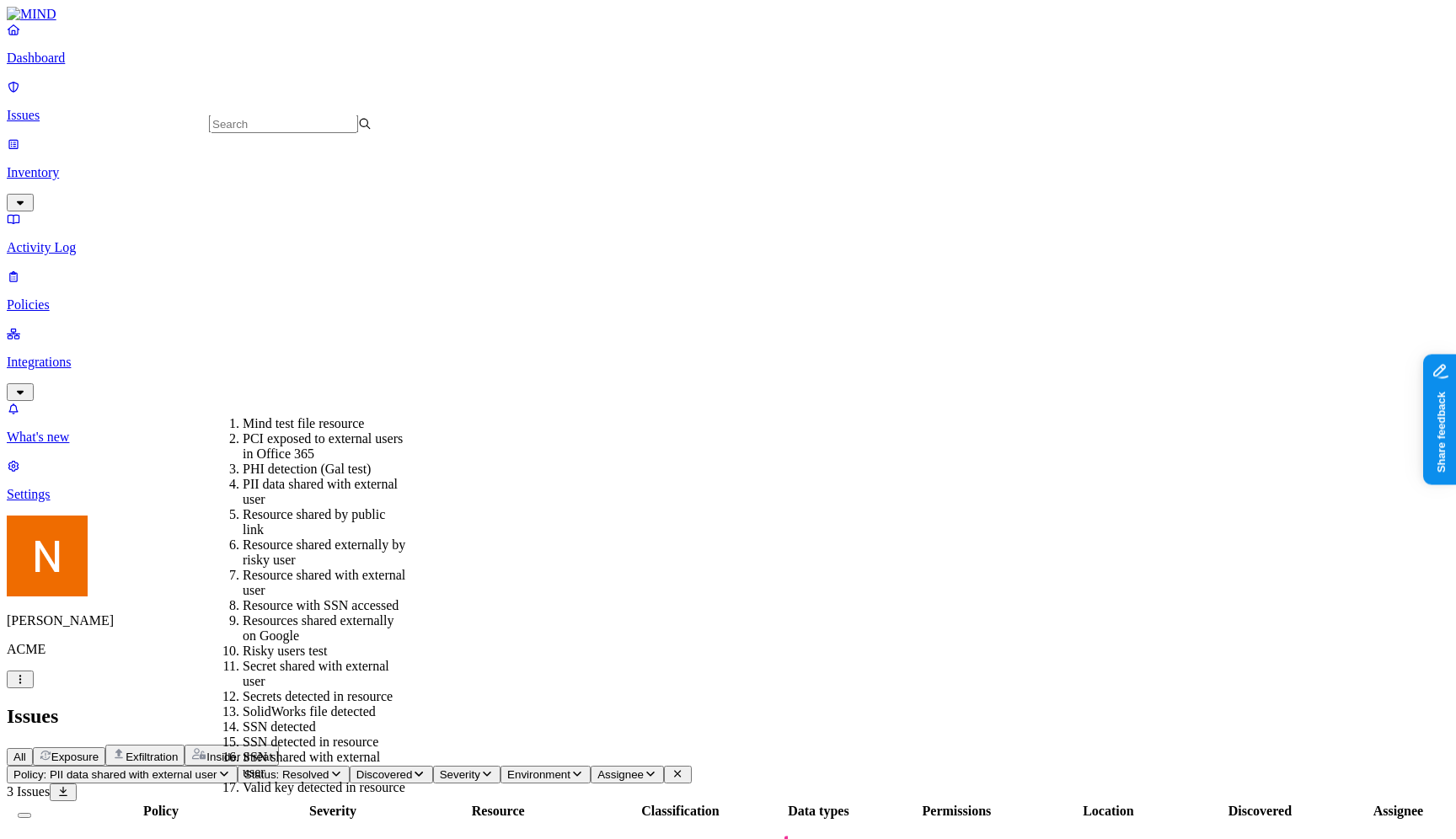
scroll to position [503, 0]
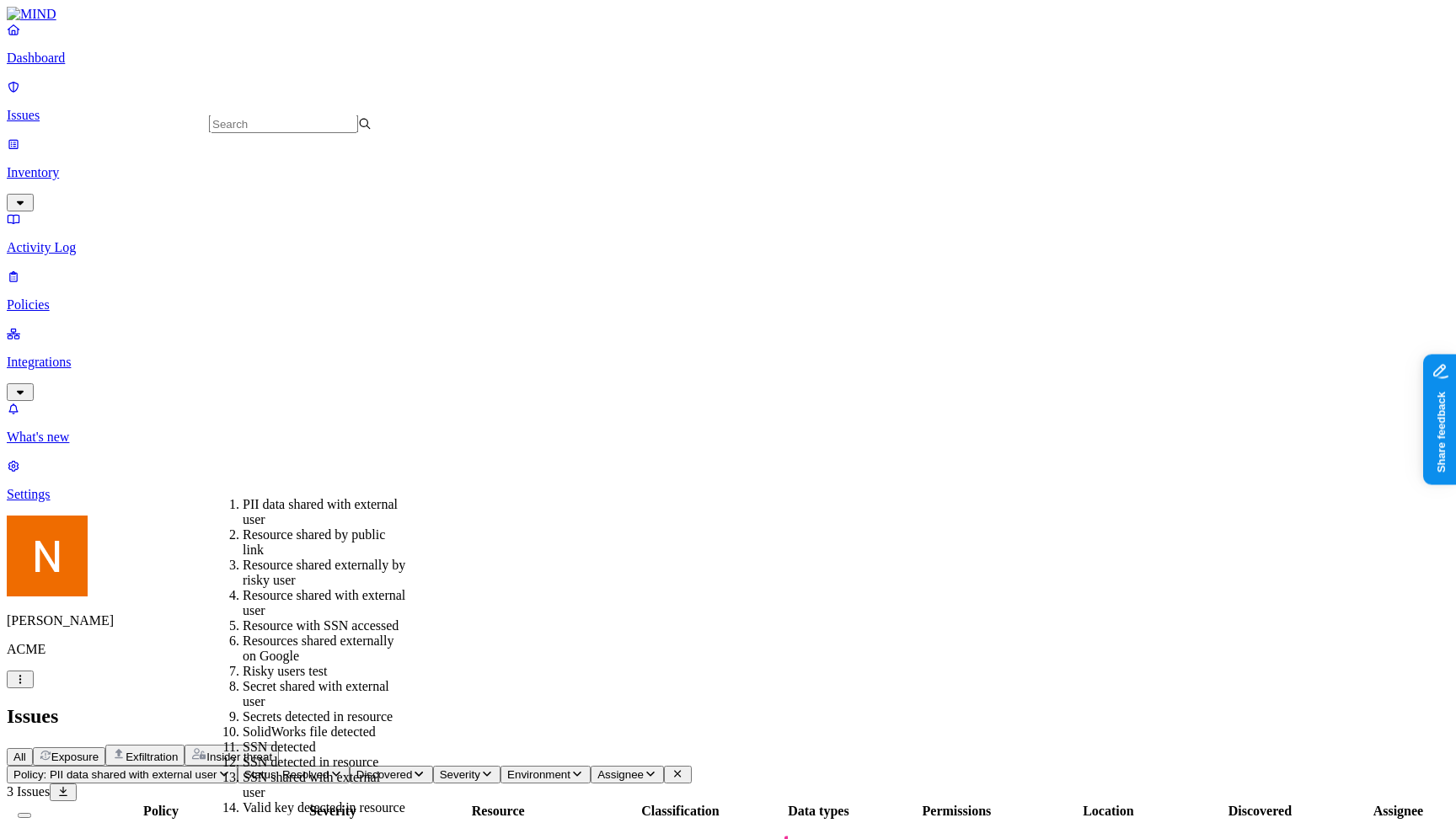
click at [328, 800] on div "Valid key detected in resource" at bounding box center [323, 808] width 163 height 15
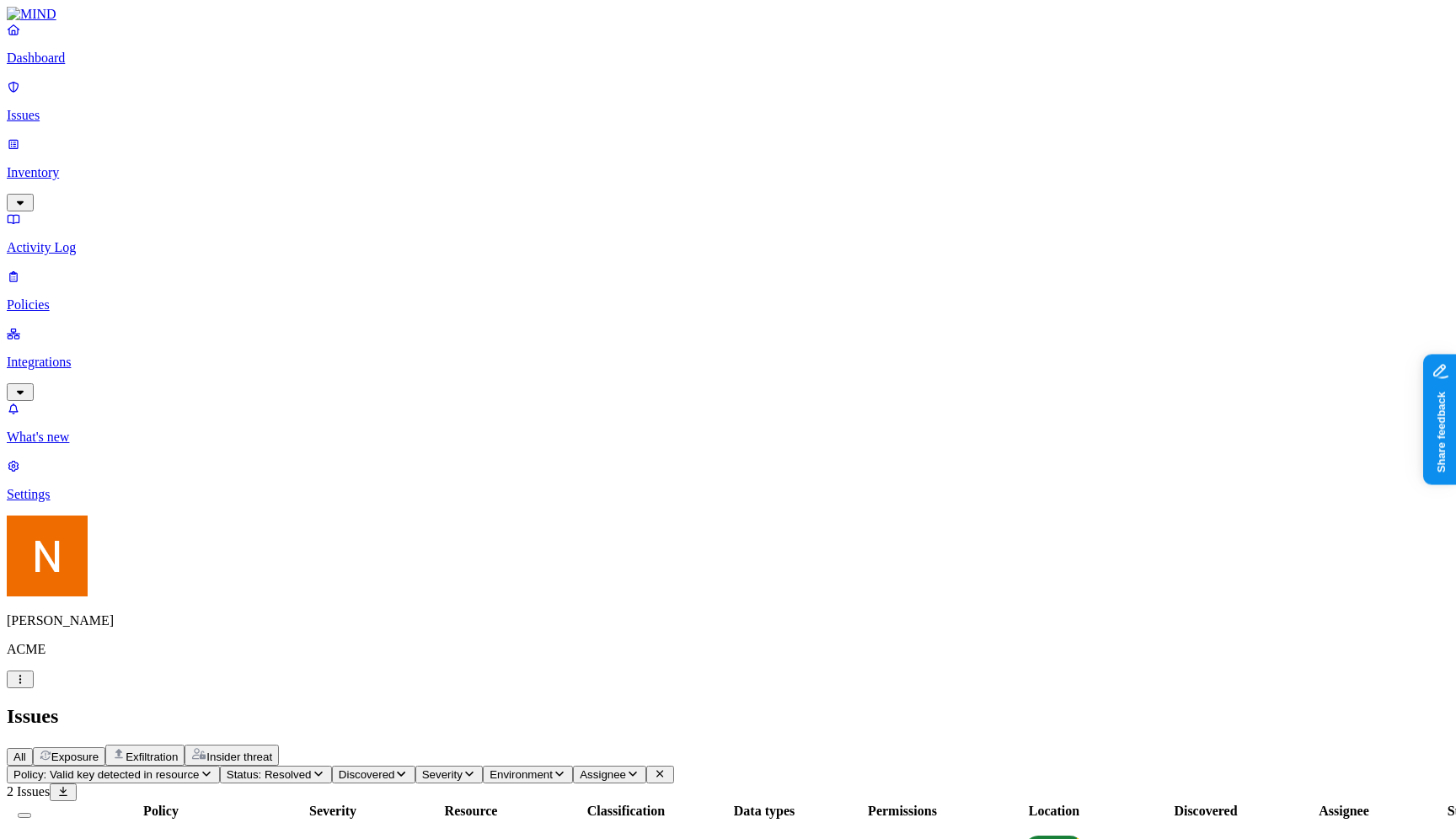
click at [220, 766] on button "Policy: Valid key detected in resource" at bounding box center [113, 774] width 213 height 18
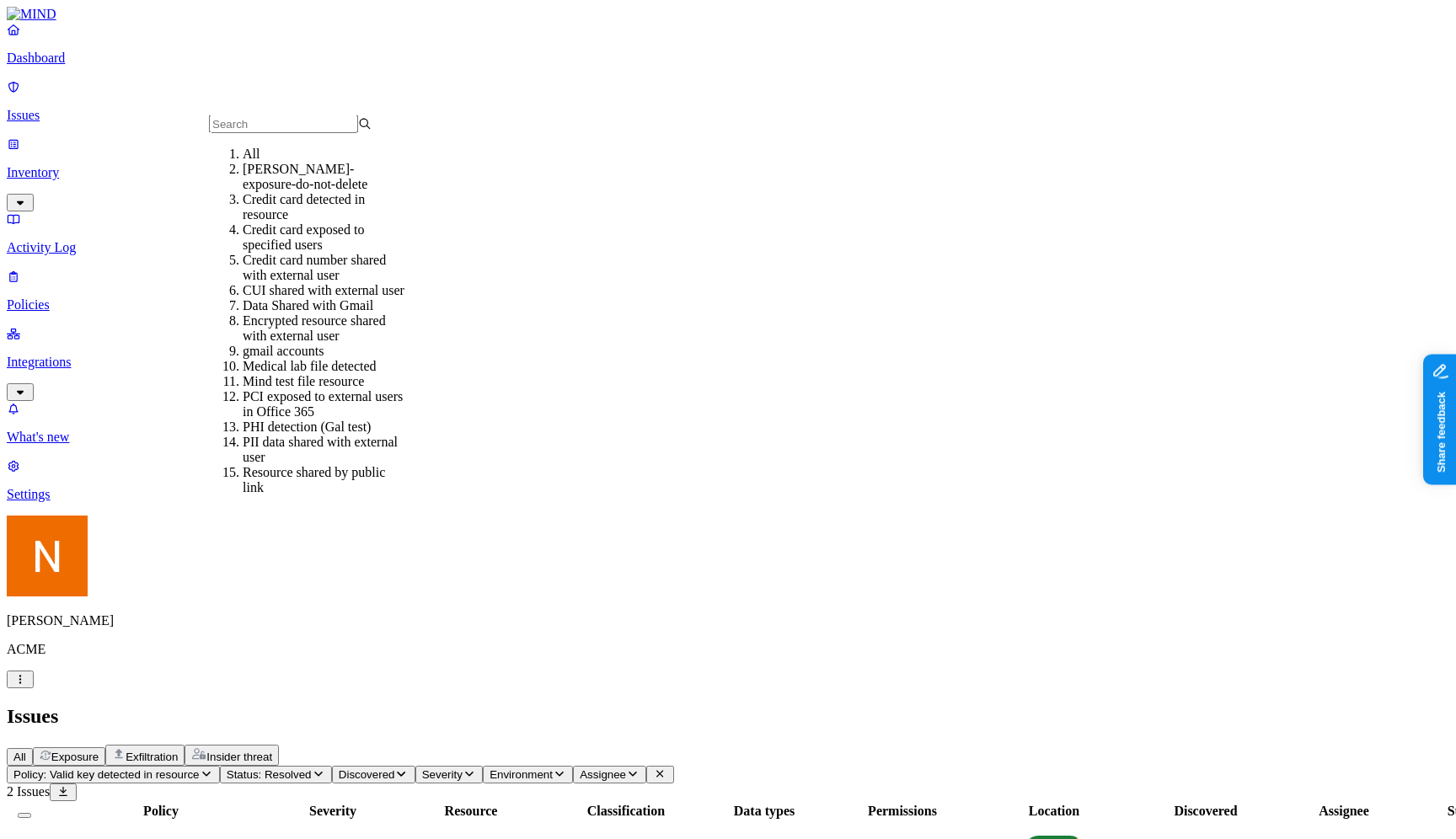
click at [462, 766] on div "Policy: Valid key detected in resource Status: Resolved Discovered Severity Env…" at bounding box center [728, 774] width 1443 height 18
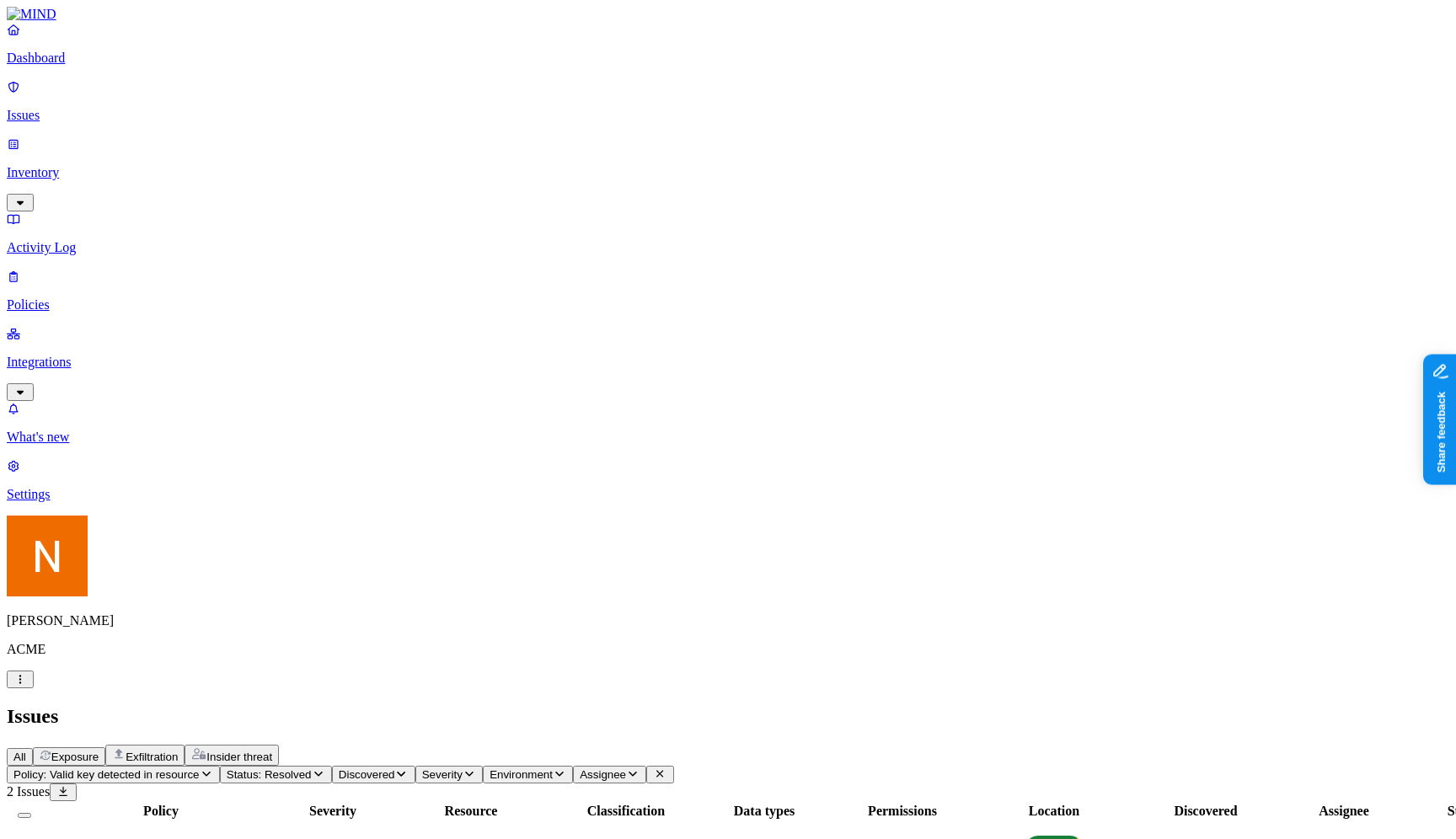
click at [312, 769] on span "Status: Resolved" at bounding box center [269, 774] width 86 height 12
click at [200, 769] on span "Policy: Valid key detected in resource" at bounding box center [106, 774] width 186 height 12
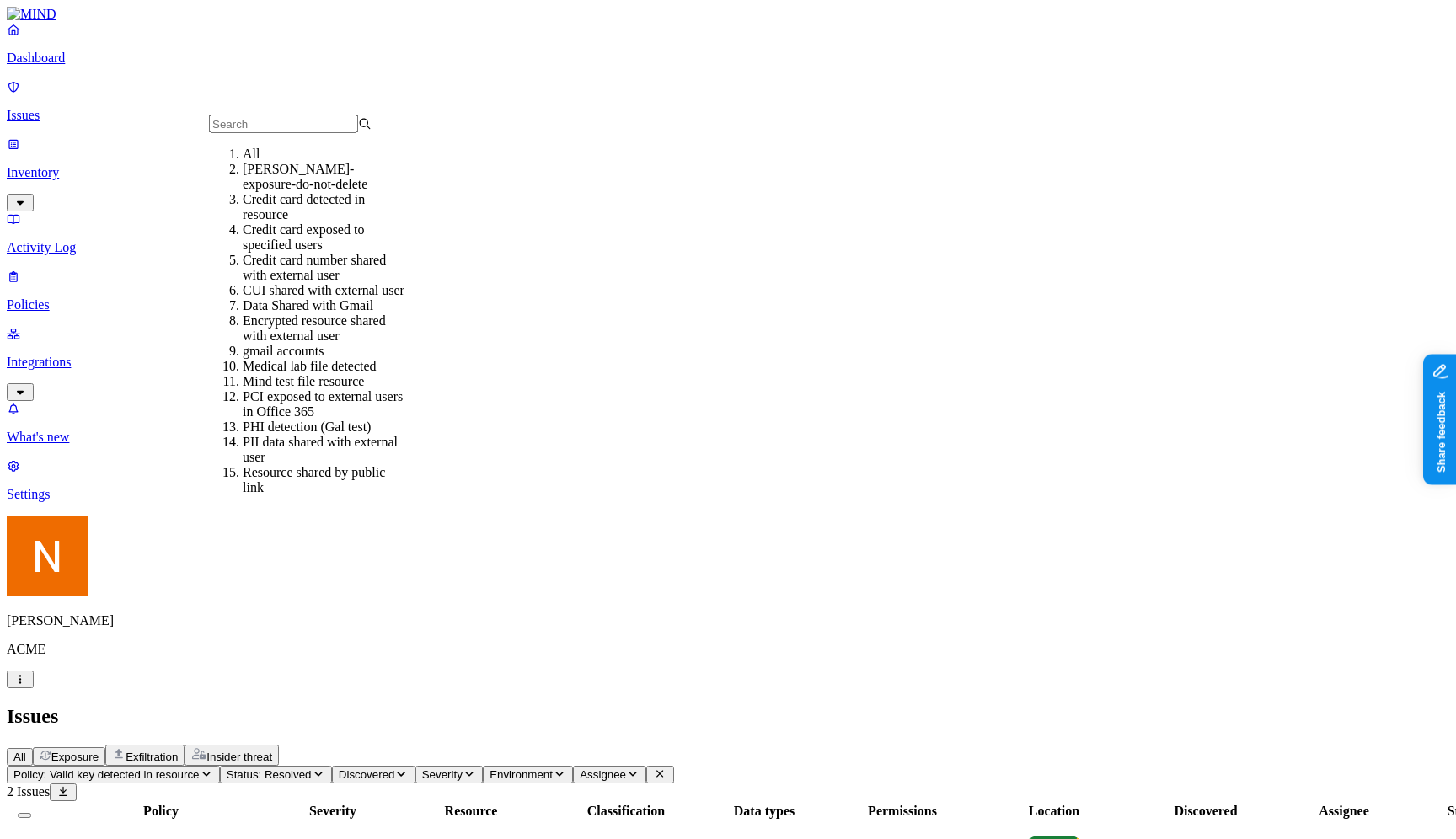
click at [362, 223] on div "Credit card detected in resource" at bounding box center [323, 207] width 163 height 30
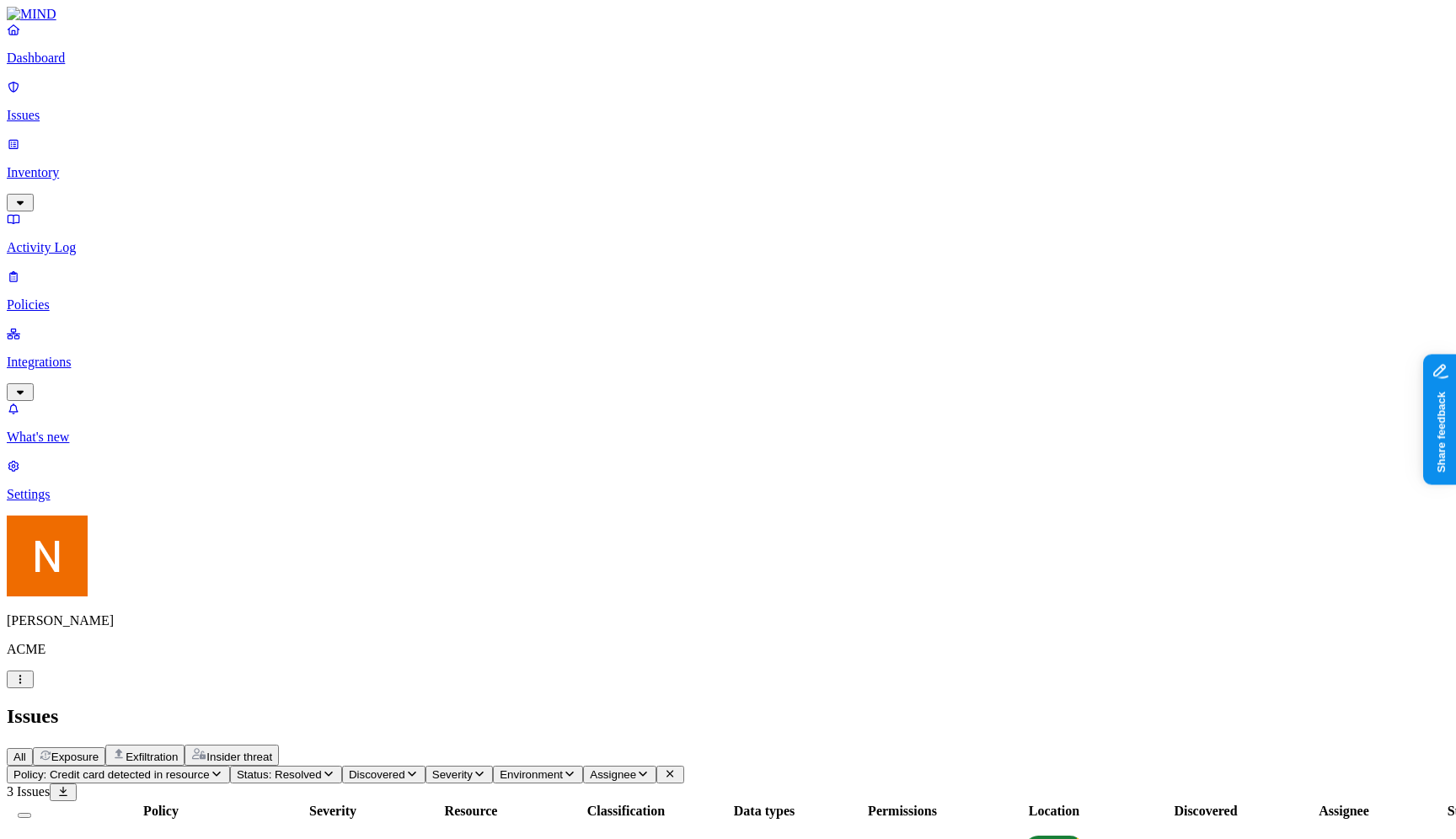
click at [210, 769] on span "Policy: Credit card detected in resource" at bounding box center [111, 774] width 196 height 12
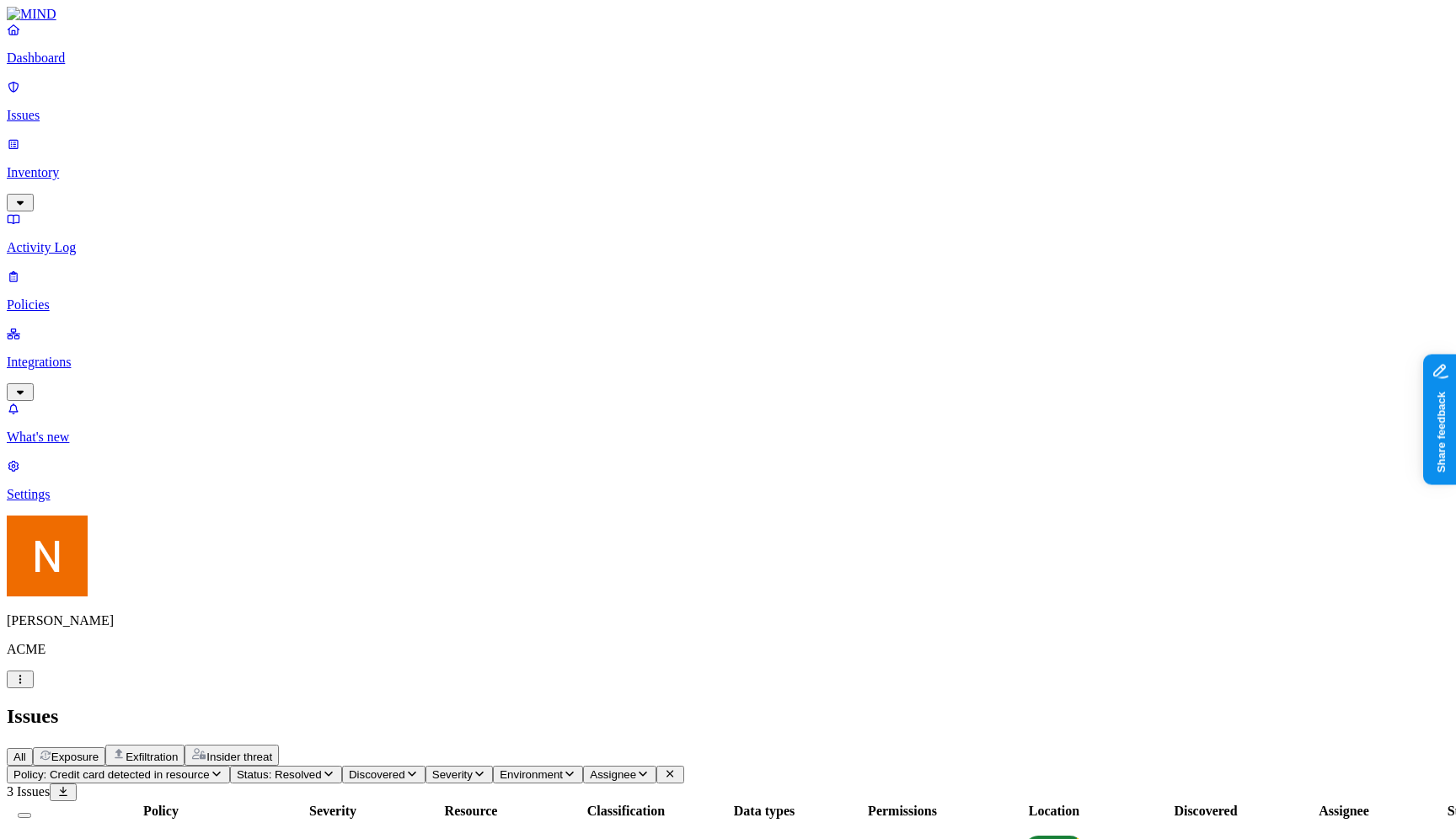
click at [336, 769] on icon "button" at bounding box center [329, 774] width 13 height 11
click at [478, 161] on span "Open" at bounding box center [462, 167] width 29 height 14
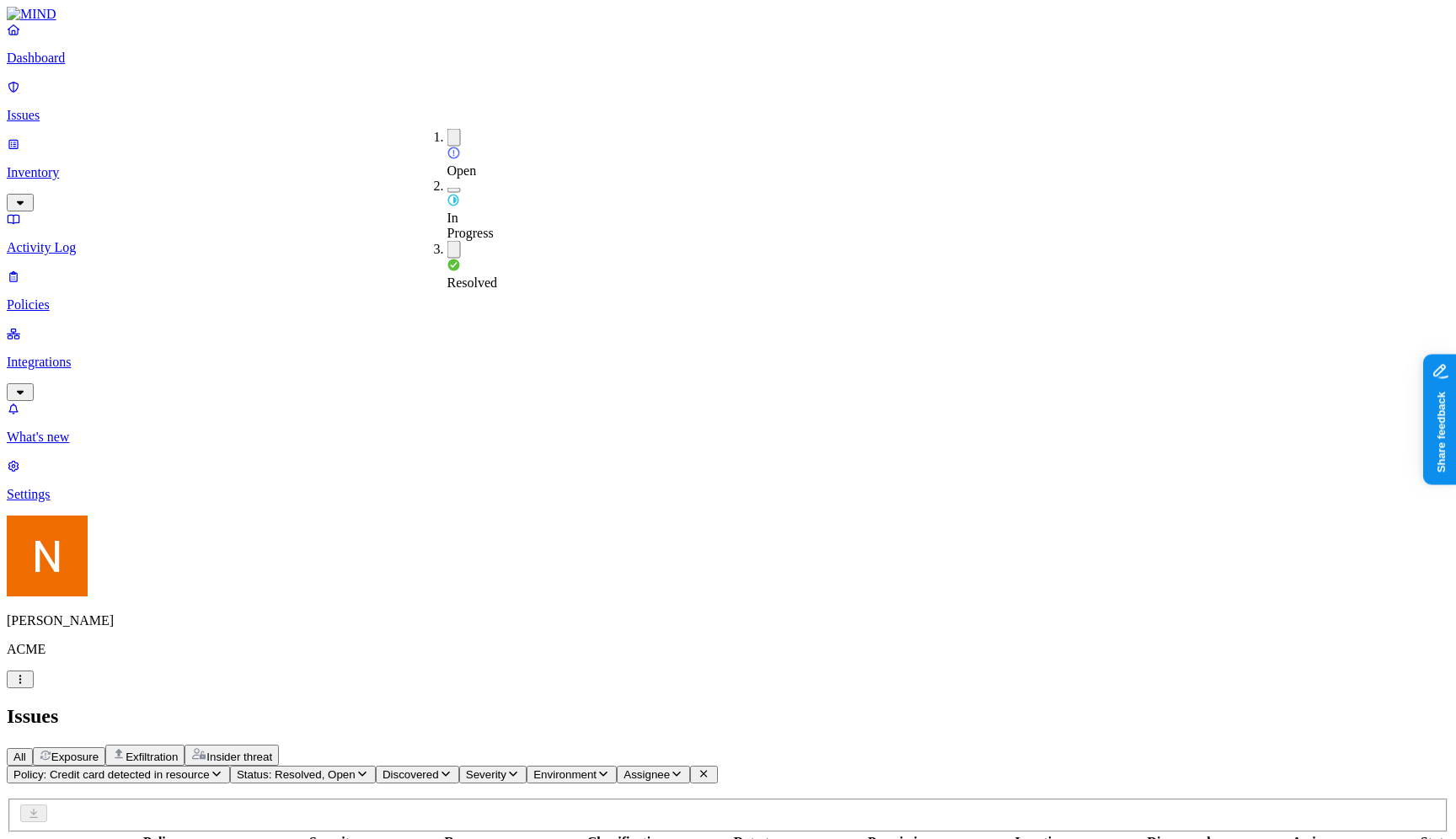
click at [472, 210] on span "In Progress" at bounding box center [470, 225] width 46 height 29
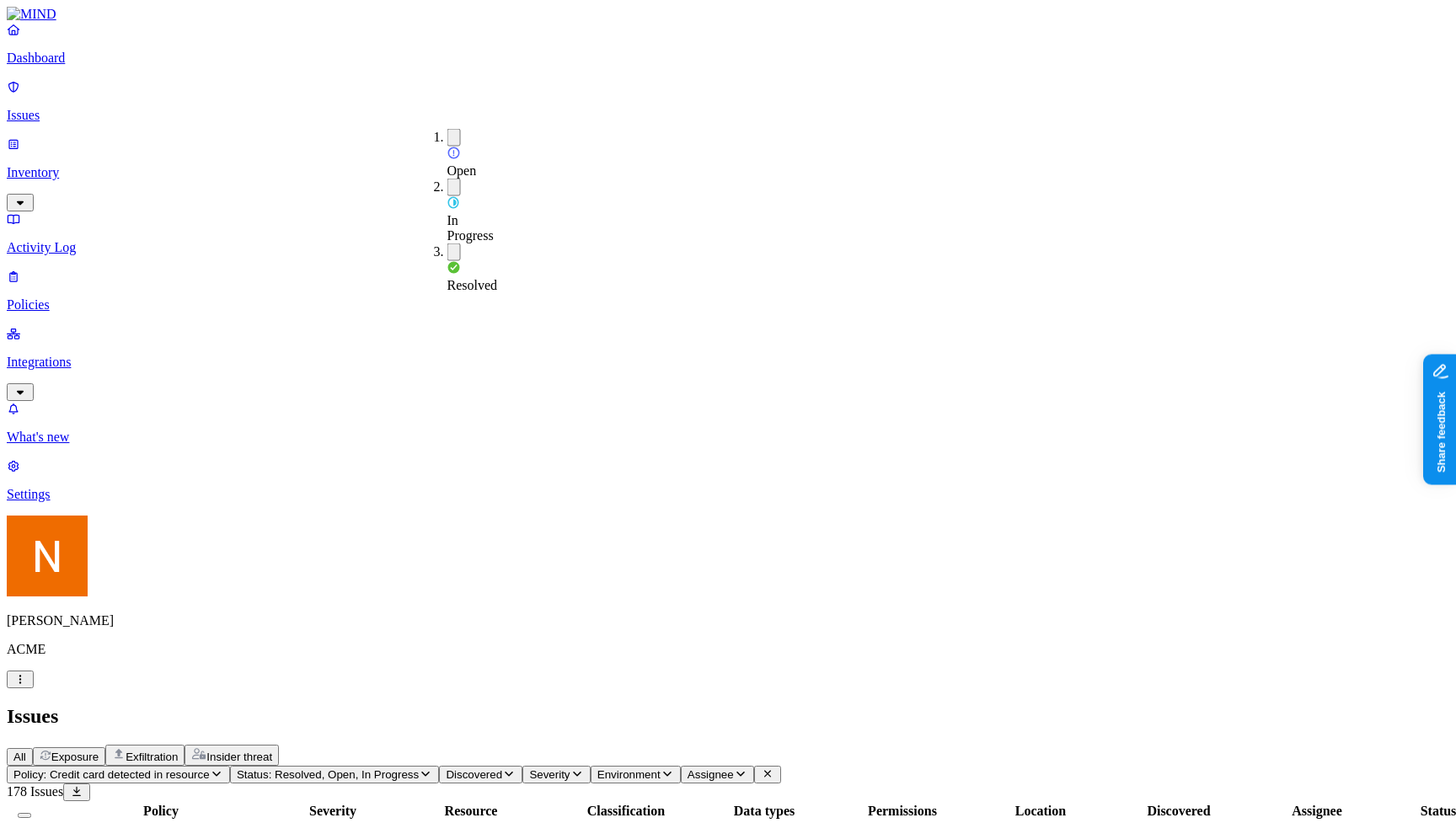
click at [611, 745] on div "All Exposure Exfiltration Insider threat" at bounding box center [728, 755] width 1443 height 21
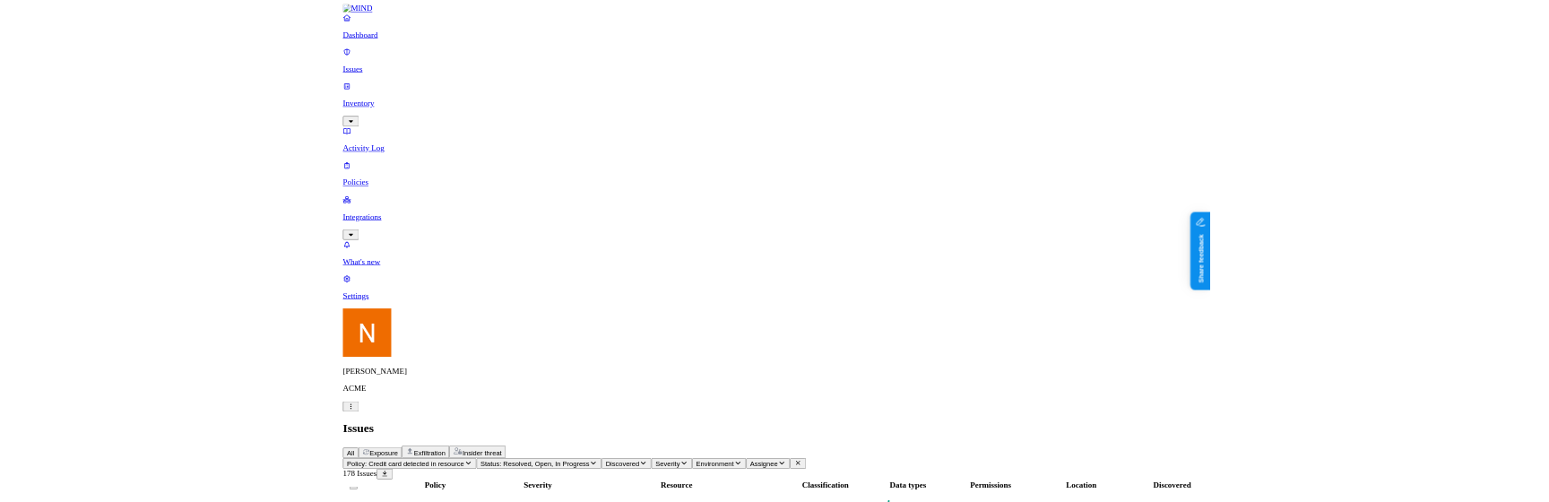
scroll to position [74, 0]
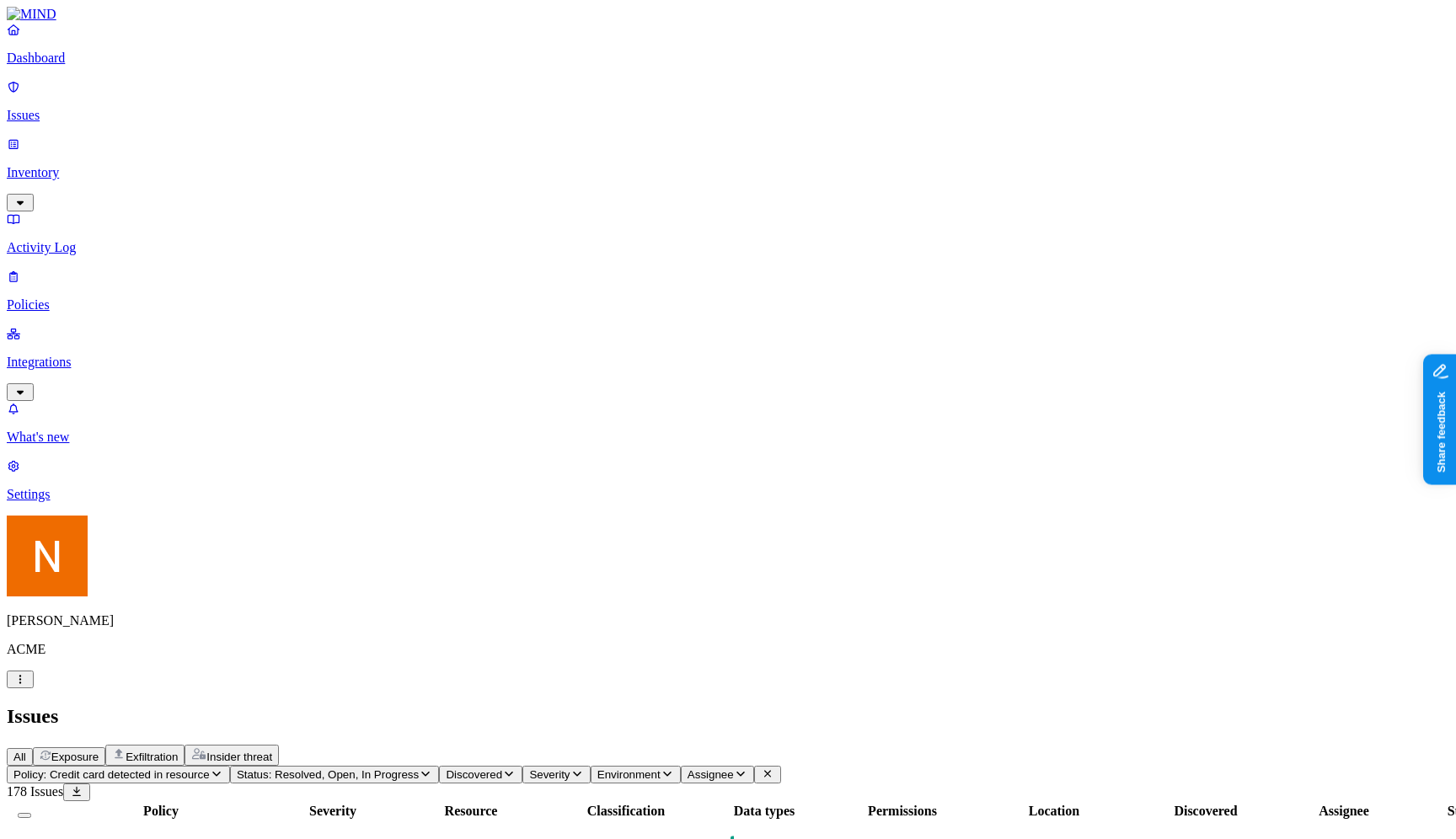
scroll to position [70, 0]
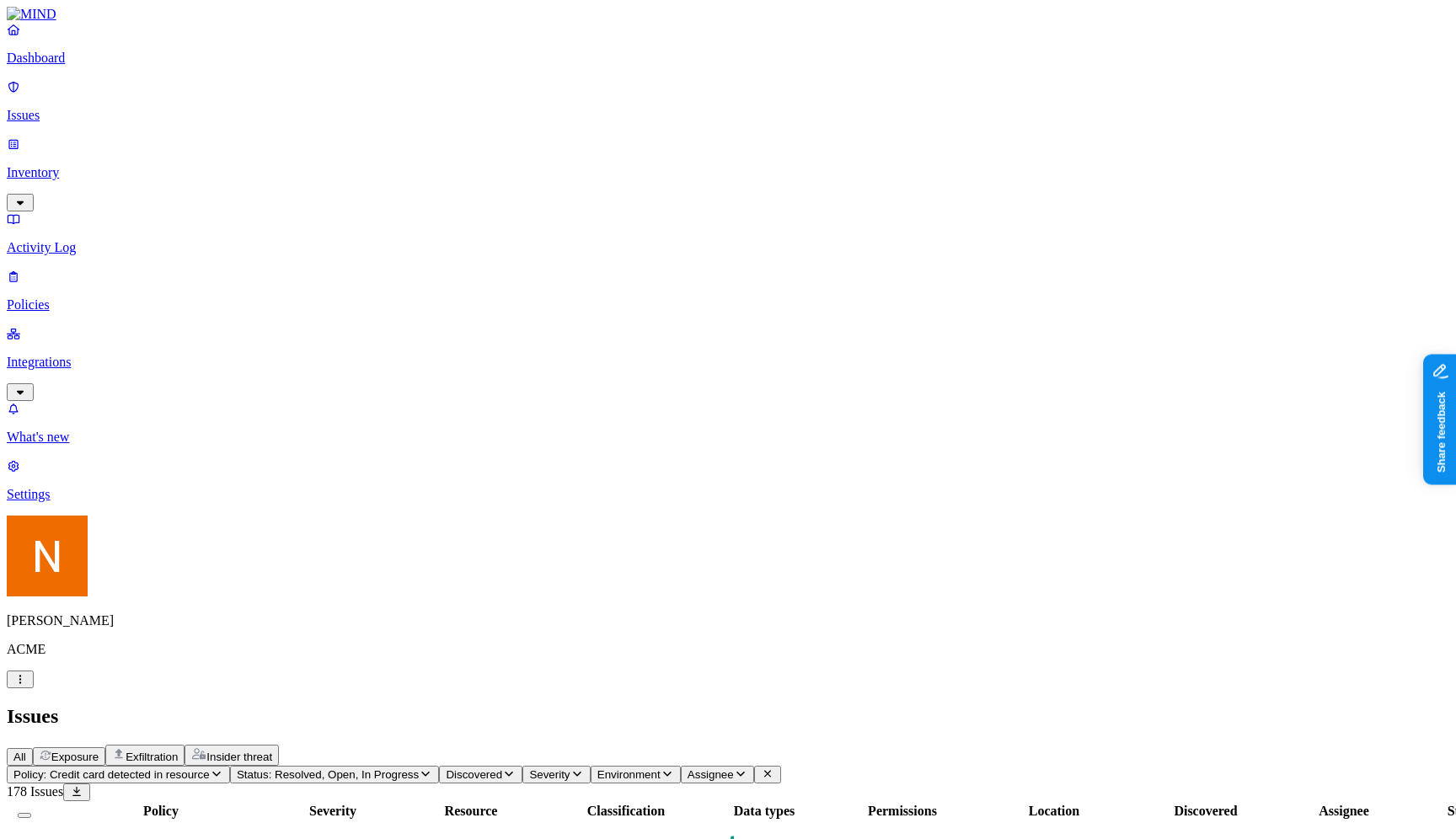
copy h1 "Not Found"
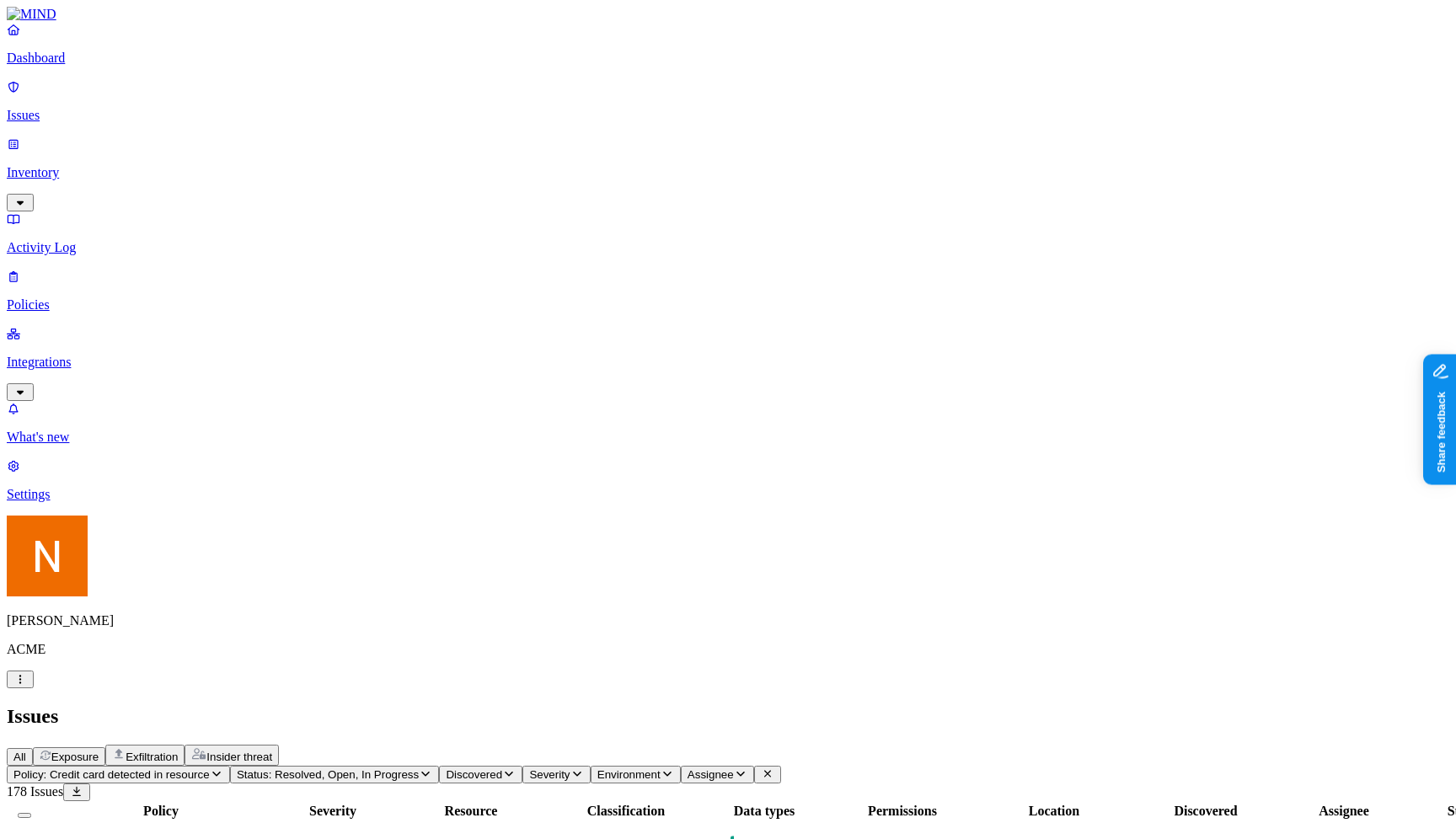
copy h3 "Sorry, an unexpected error has occurred"
